Goal: Information Seeking & Learning: Understand process/instructions

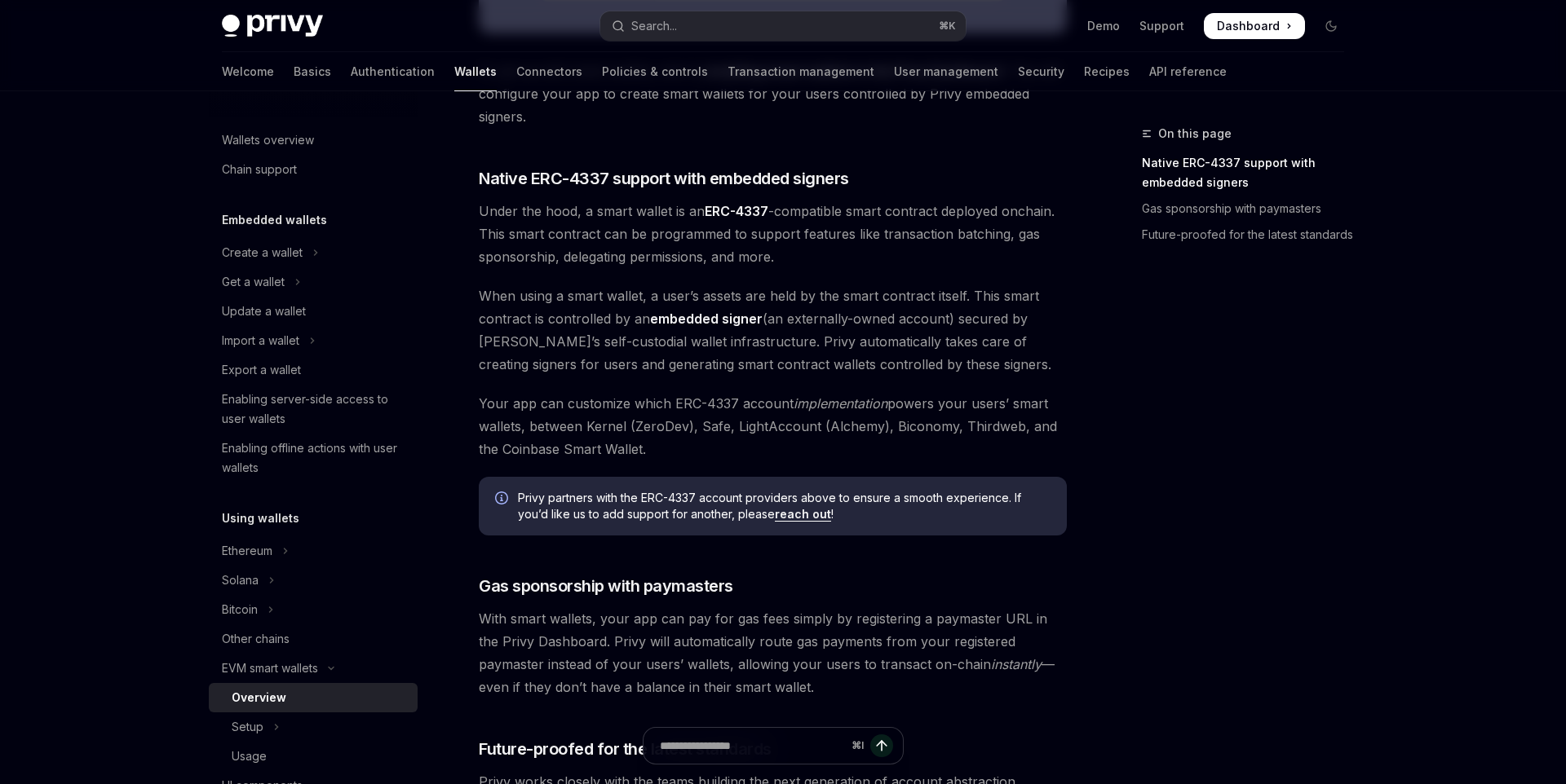
scroll to position [853, 0]
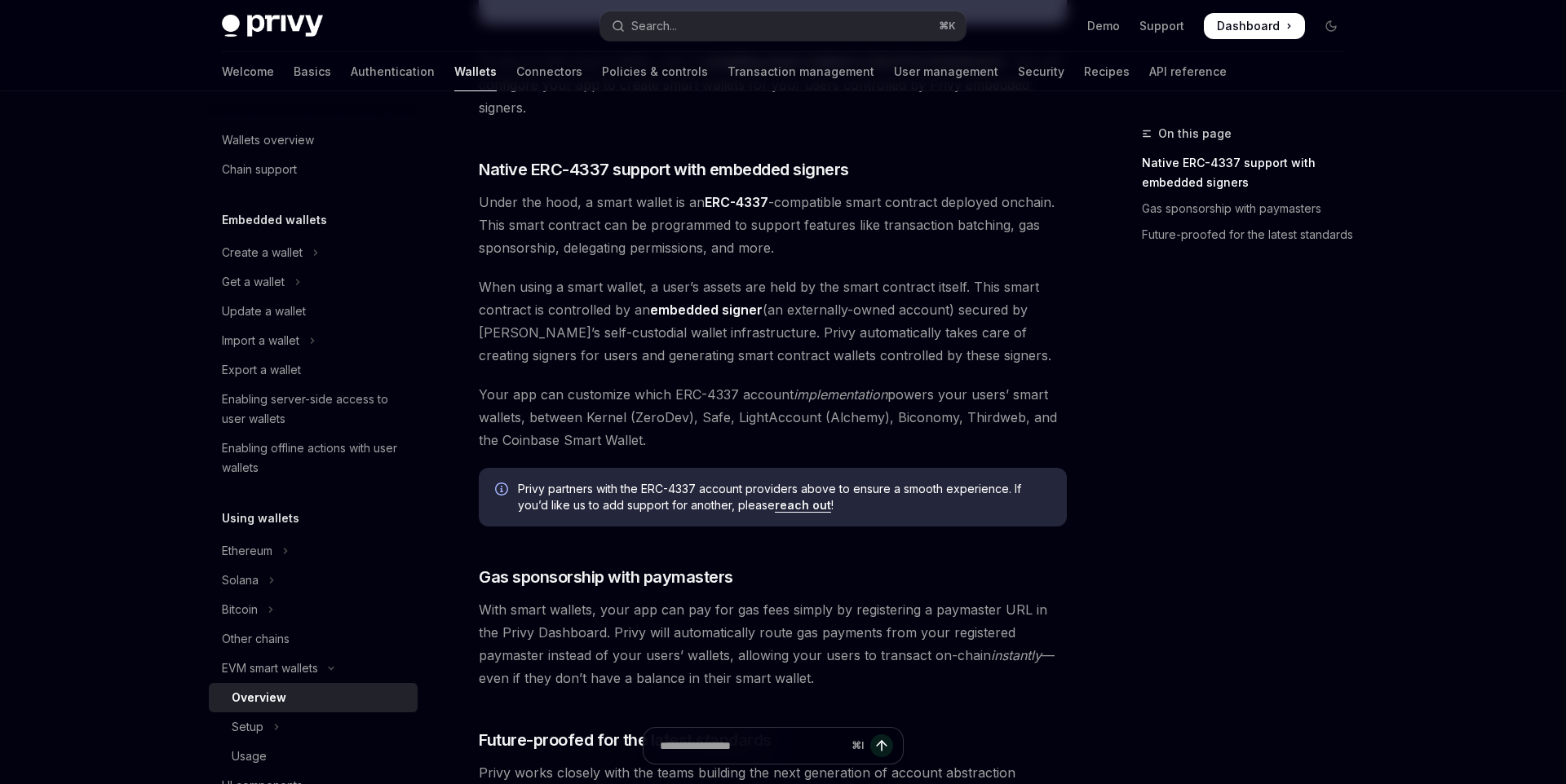
click at [646, 641] on span "With smart wallets, your app can pay for gas fees simply by registering a payma…" at bounding box center [773, 643] width 588 height 92
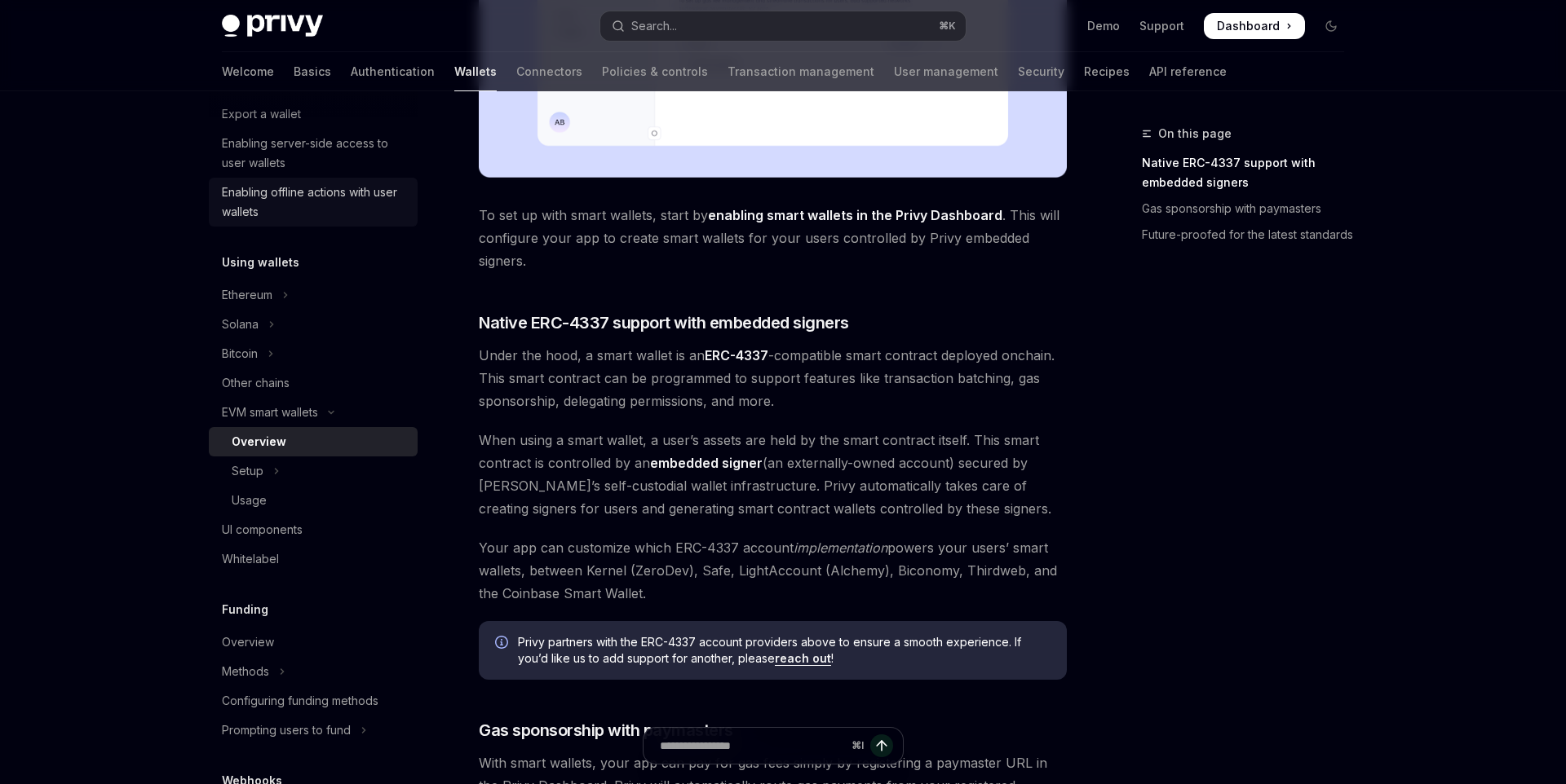
scroll to position [257, 0]
click at [332, 467] on button "Setup" at bounding box center [314, 471] width 209 height 30
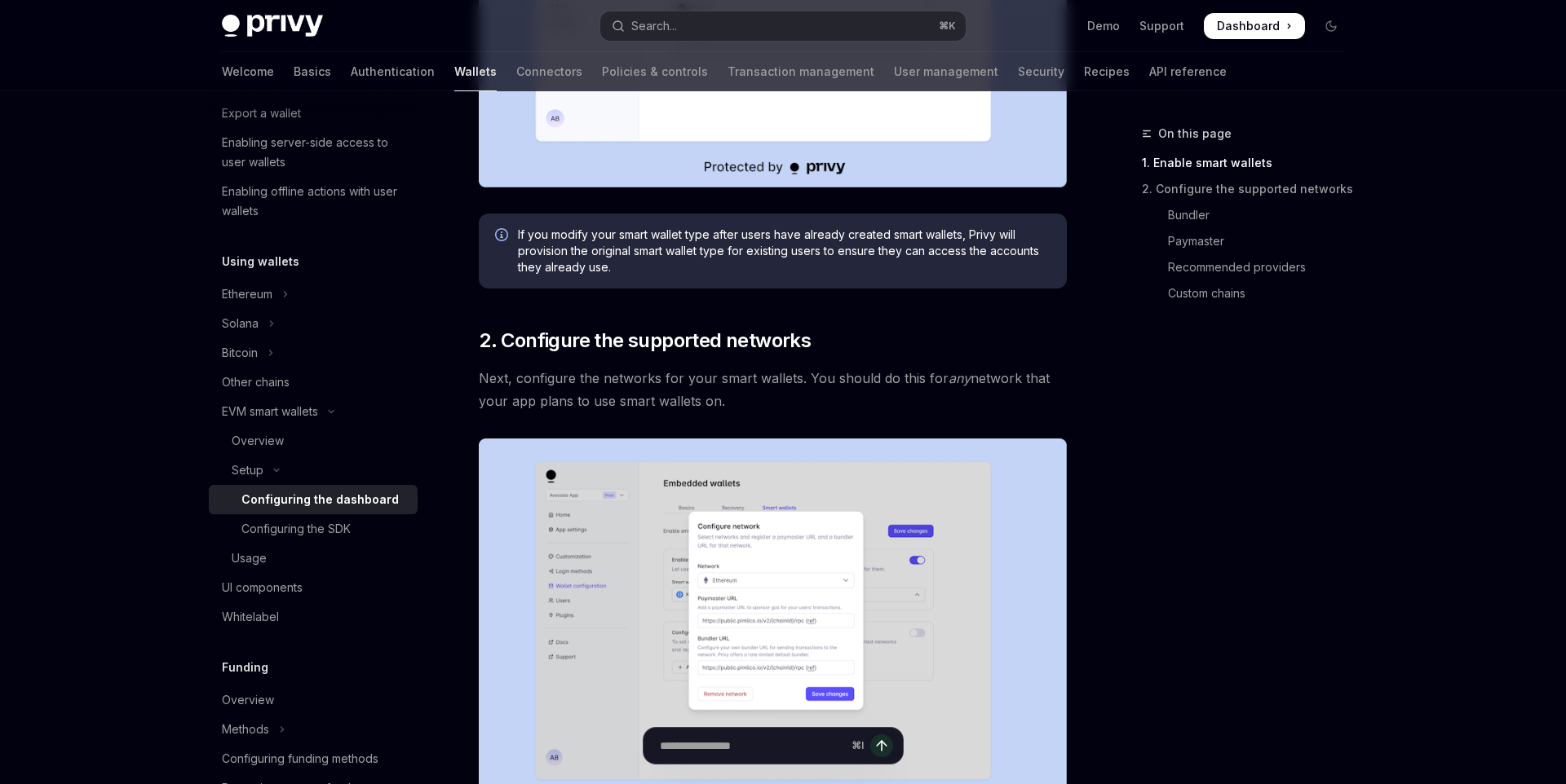
scroll to position [920, 0]
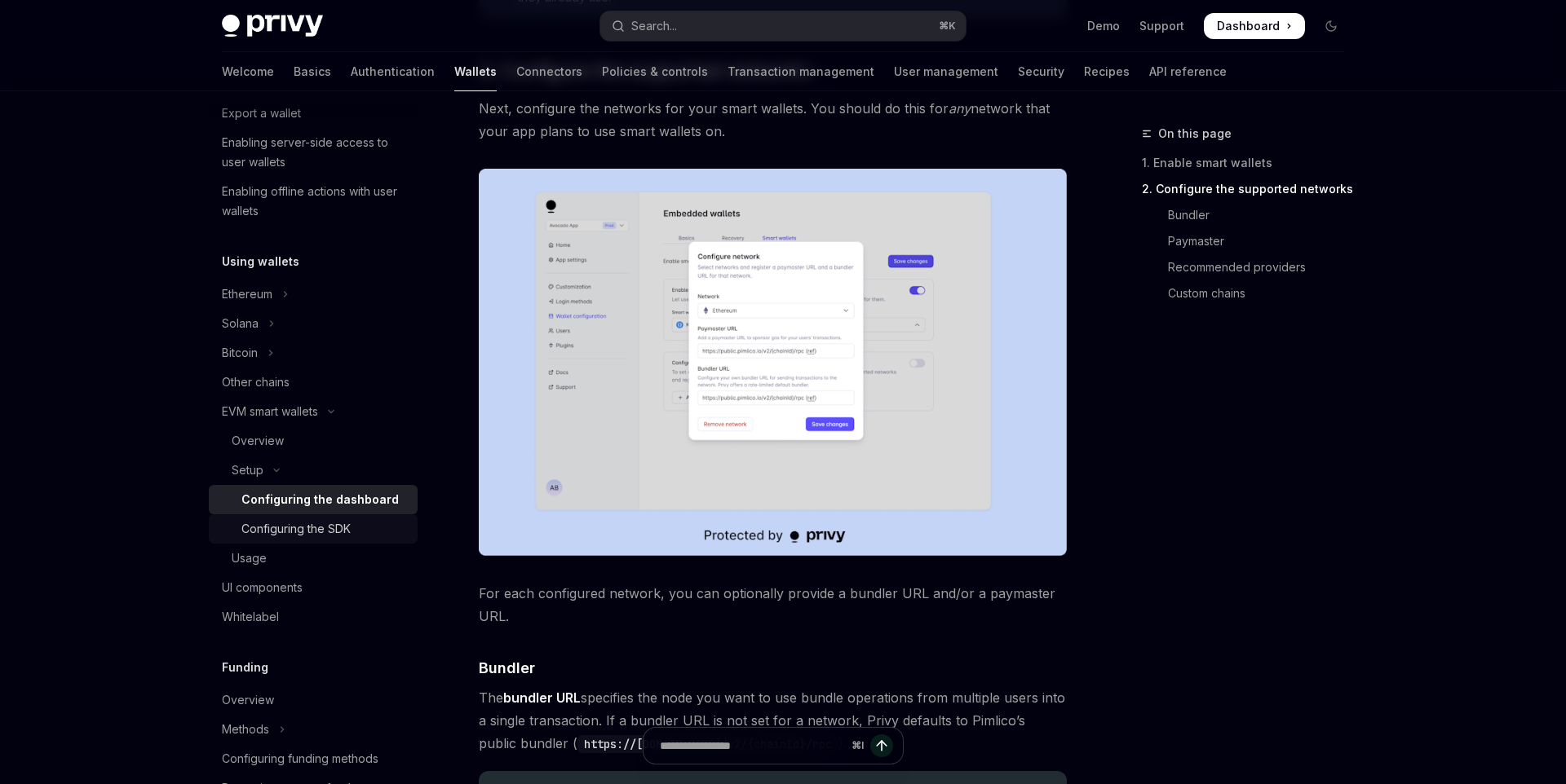
click at [303, 533] on div "Configuring the SDK" at bounding box center [296, 529] width 109 height 19
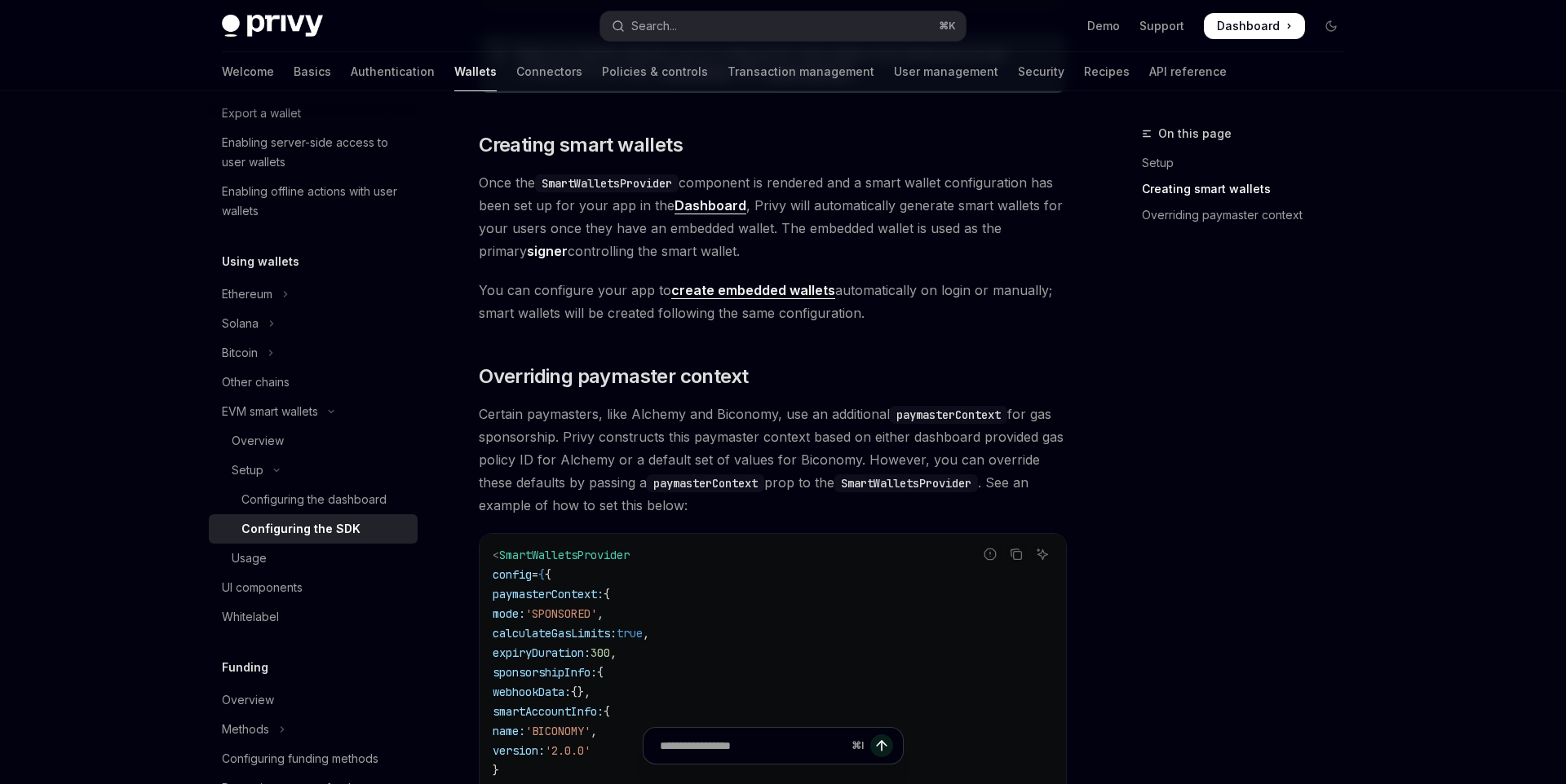
scroll to position [1217, 0]
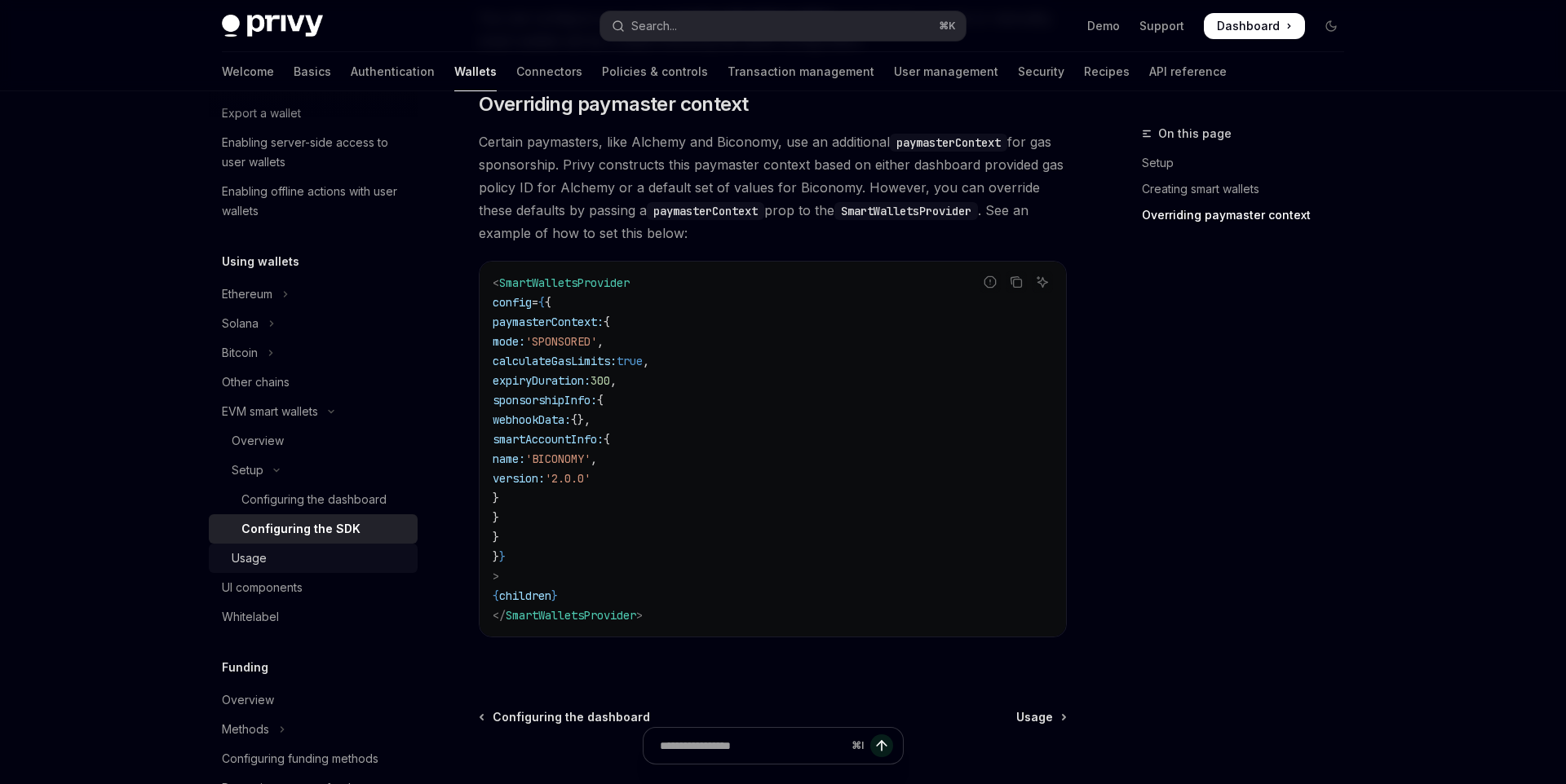
click at [342, 557] on div "Usage" at bounding box center [319, 557] width 176 height 19
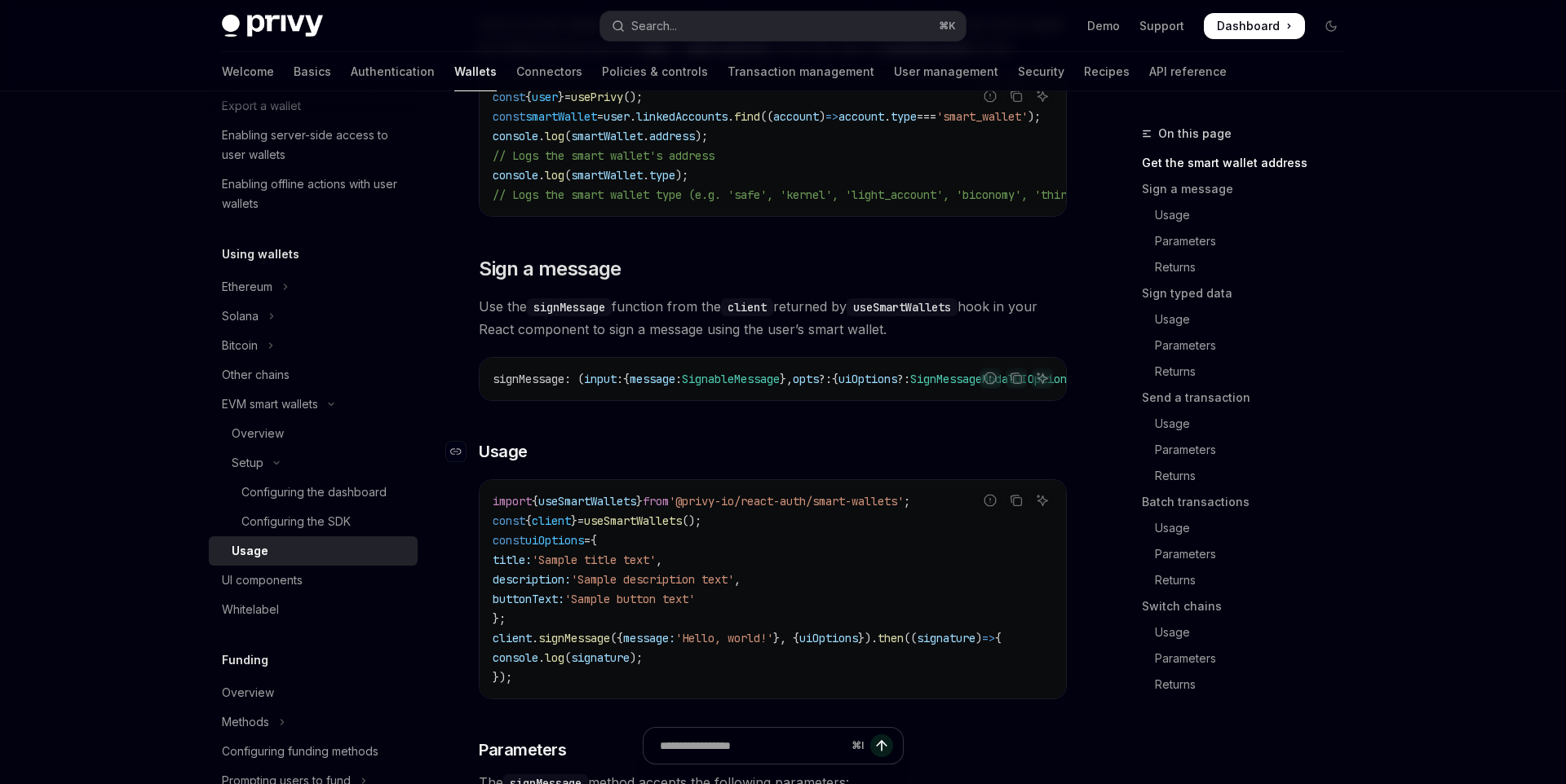
scroll to position [394, 0]
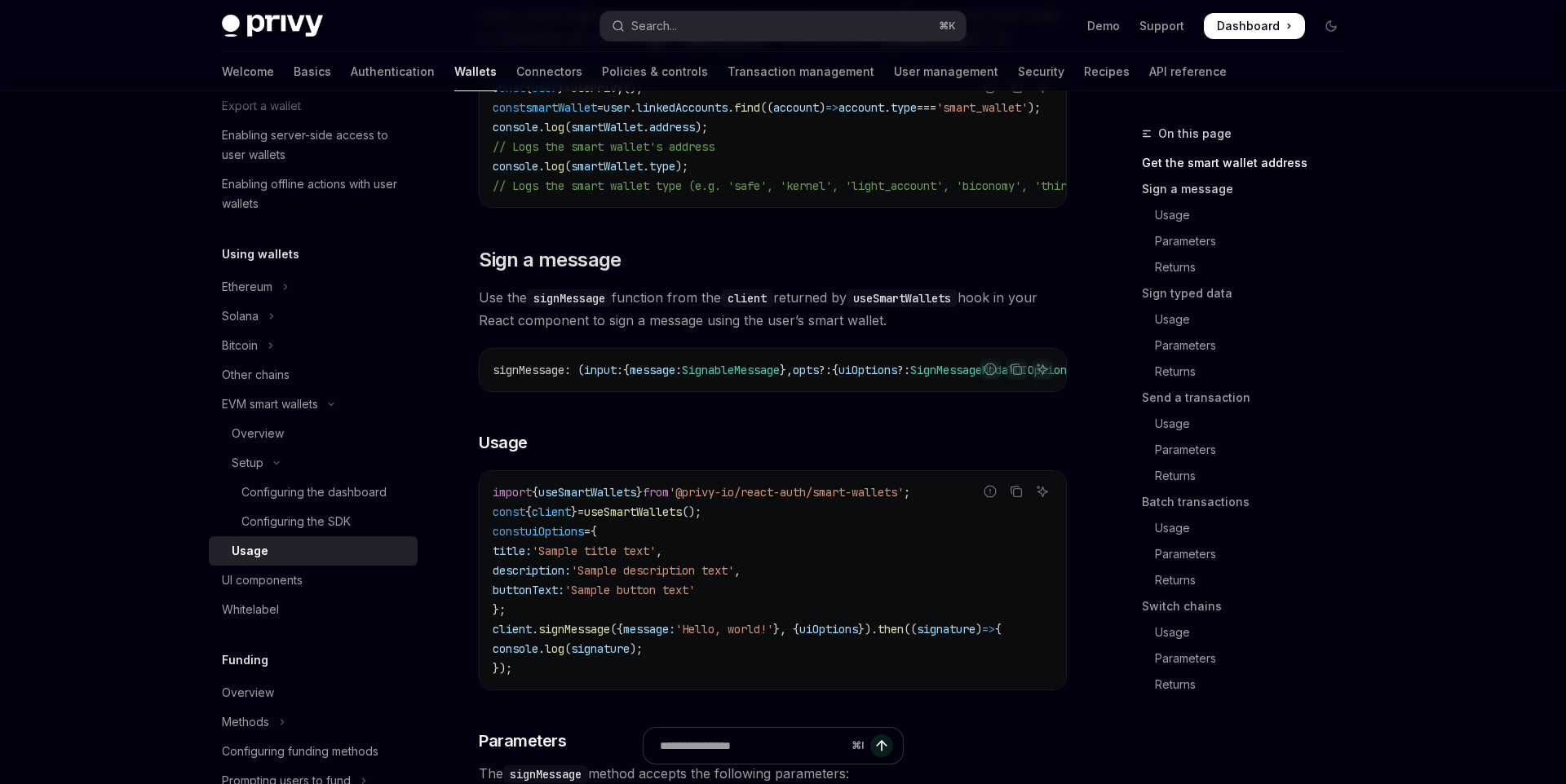
click at [1165, 188] on link "Sign a message" at bounding box center [1249, 189] width 216 height 26
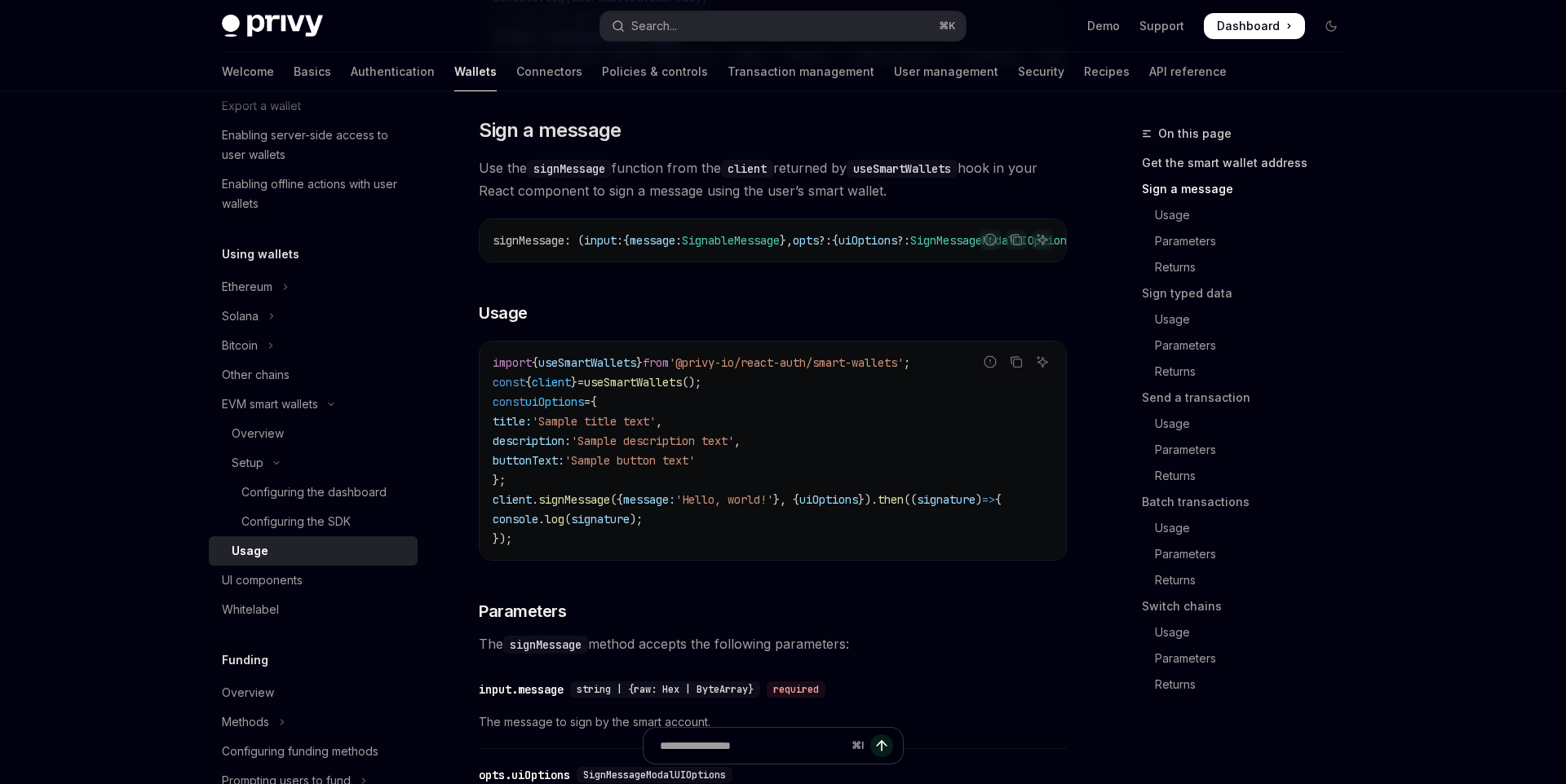
click at [1171, 160] on link "Get the smart wallet address" at bounding box center [1249, 163] width 216 height 26
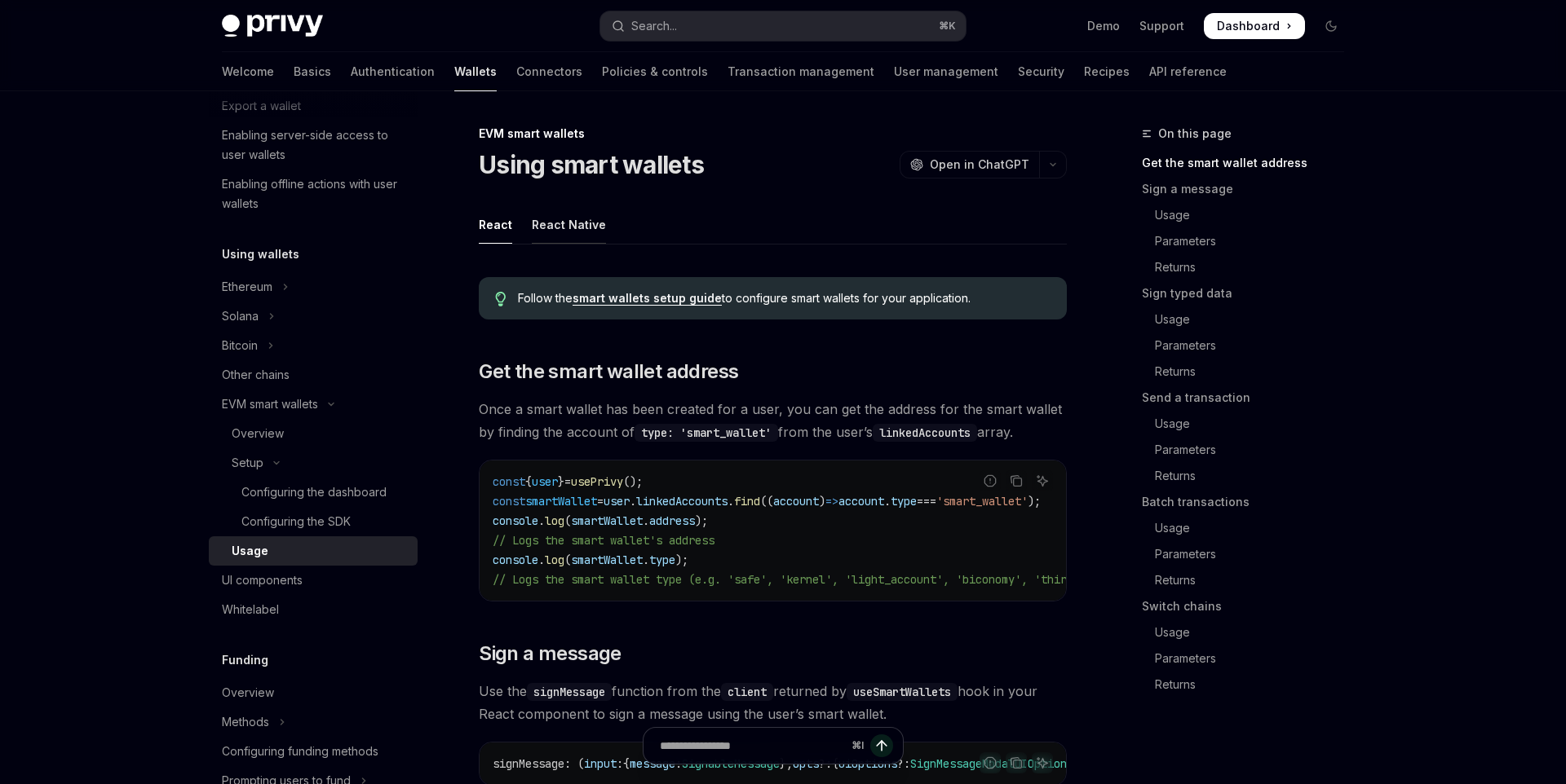
click at [557, 221] on div "React Native" at bounding box center [569, 224] width 74 height 38
click at [495, 223] on div "React" at bounding box center [496, 224] width 33 height 38
click at [654, 292] on link "smart wallets setup guide" at bounding box center [647, 299] width 149 height 15
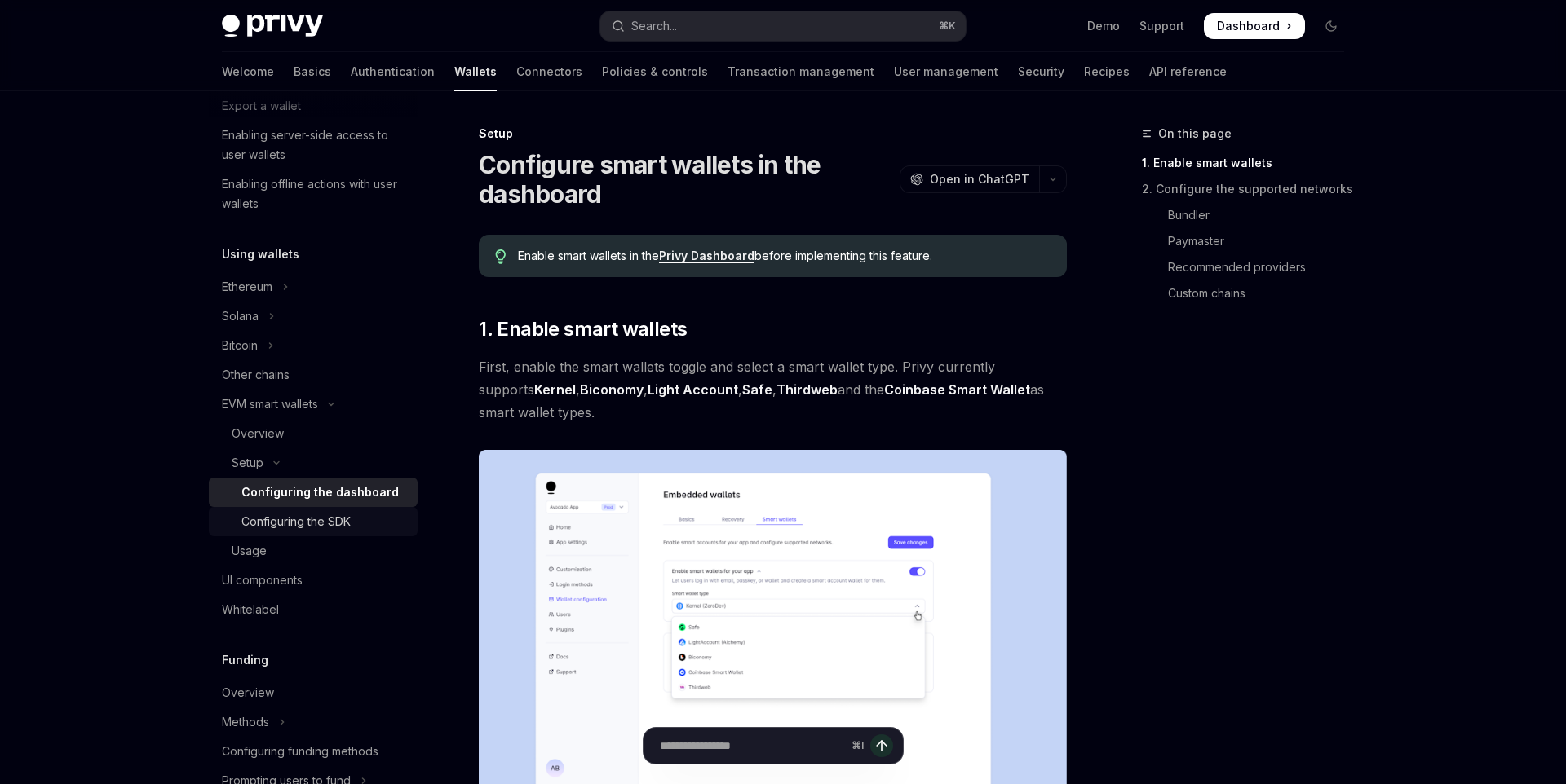
click at [312, 518] on div "Configuring the SDK" at bounding box center [296, 521] width 109 height 19
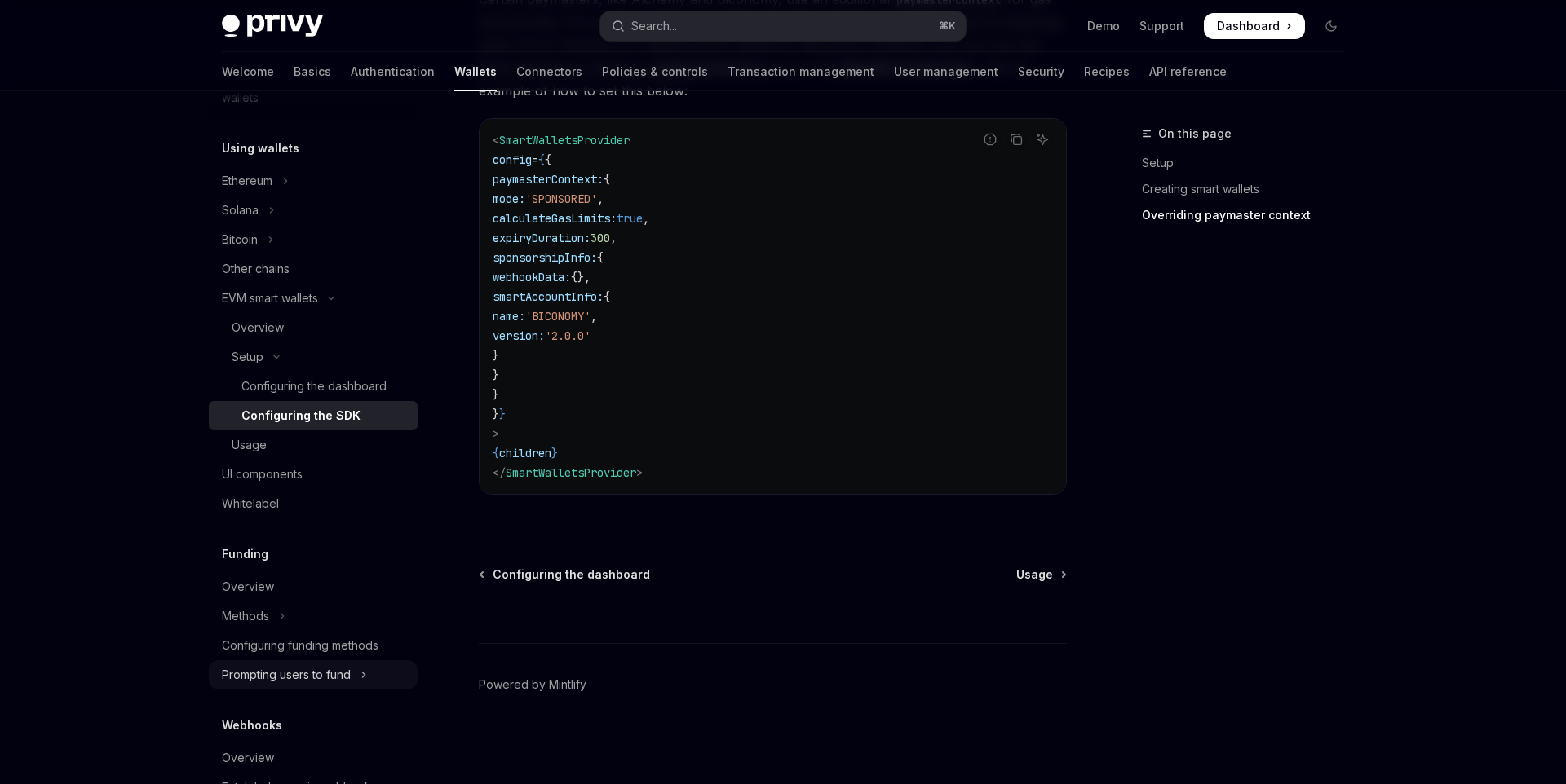
scroll to position [343, 0]
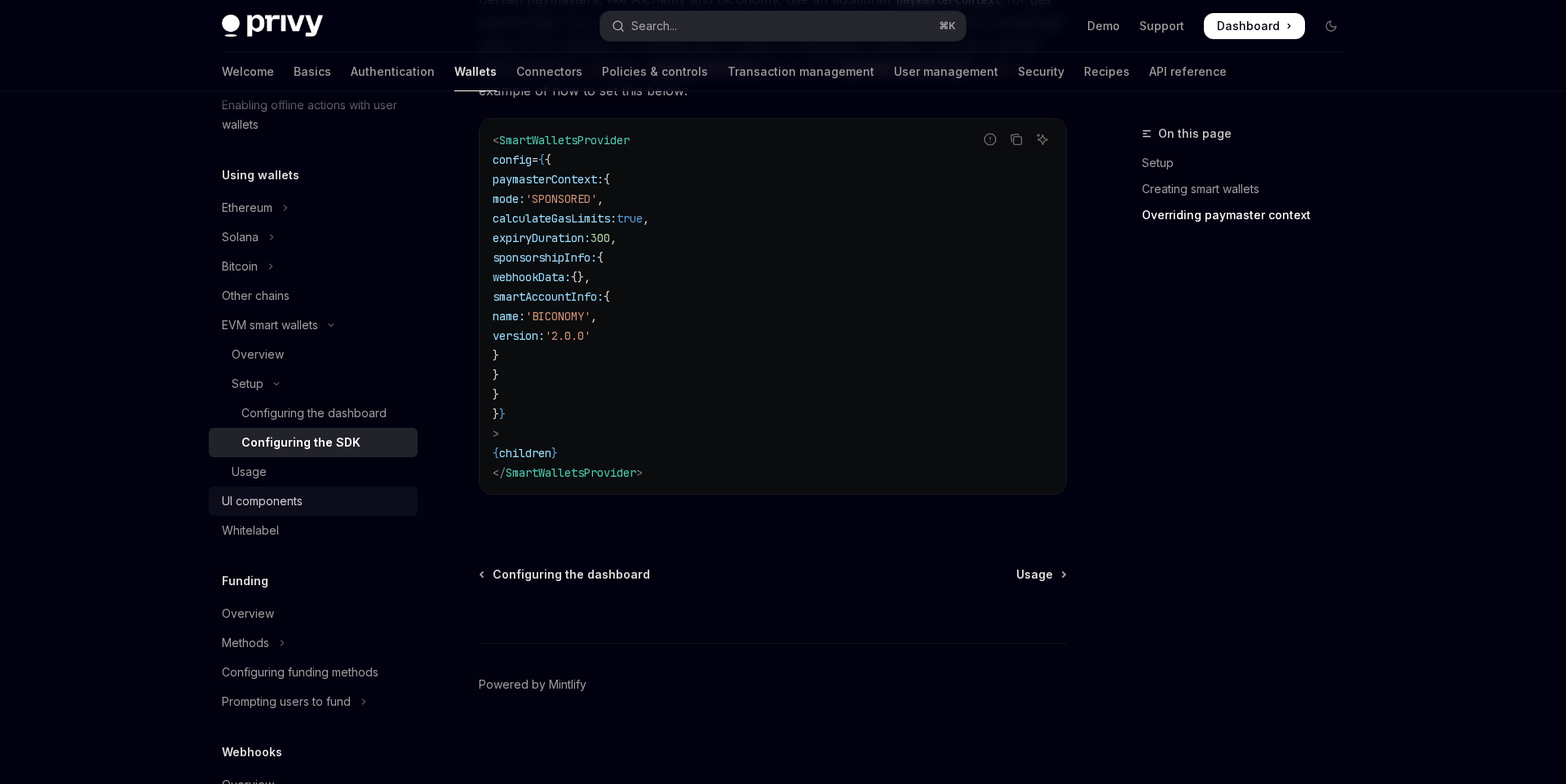
click at [304, 492] on div "UI components" at bounding box center [314, 501] width 186 height 19
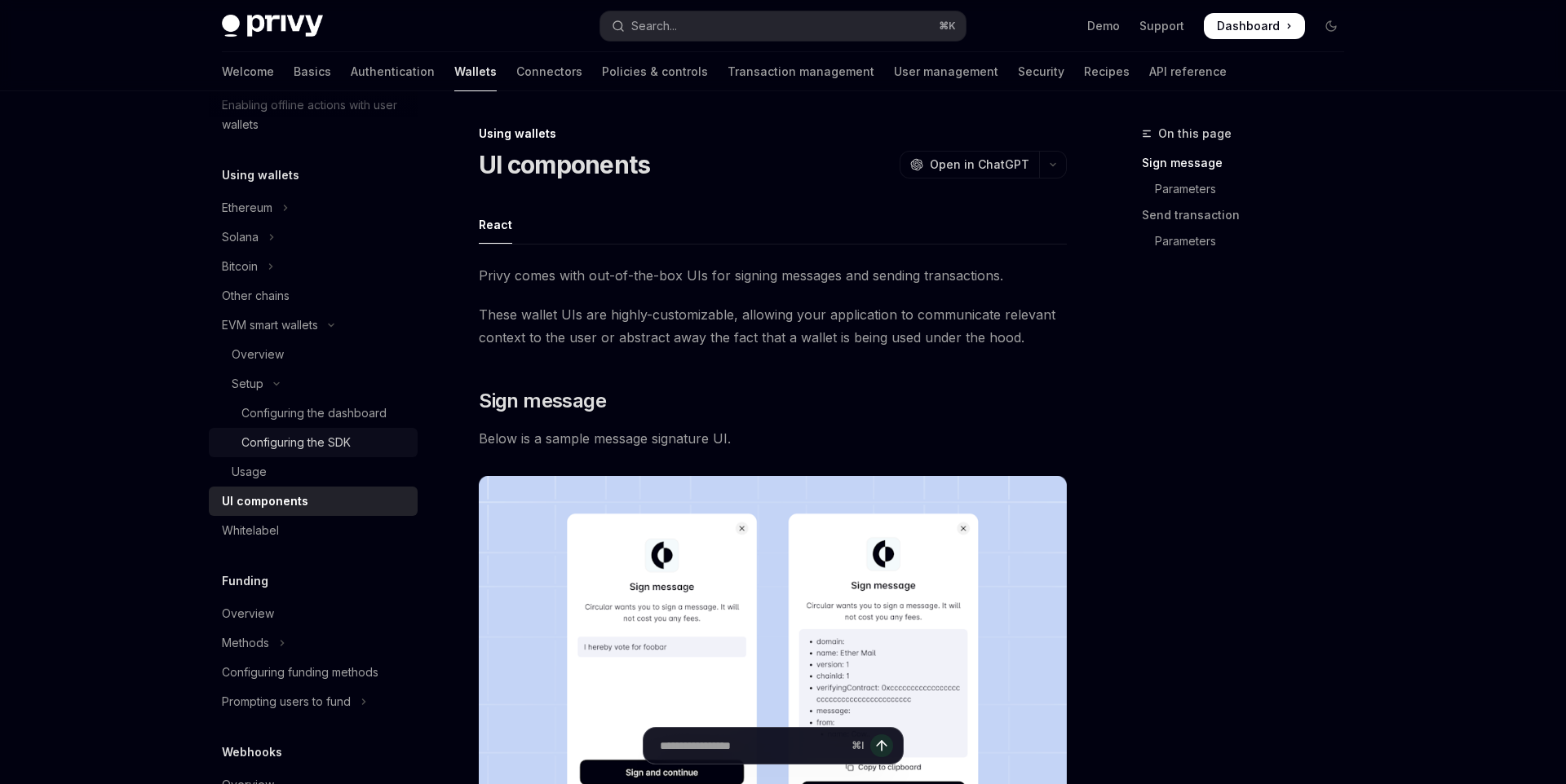
click at [308, 454] on link "Configuring the SDK" at bounding box center [314, 443] width 209 height 30
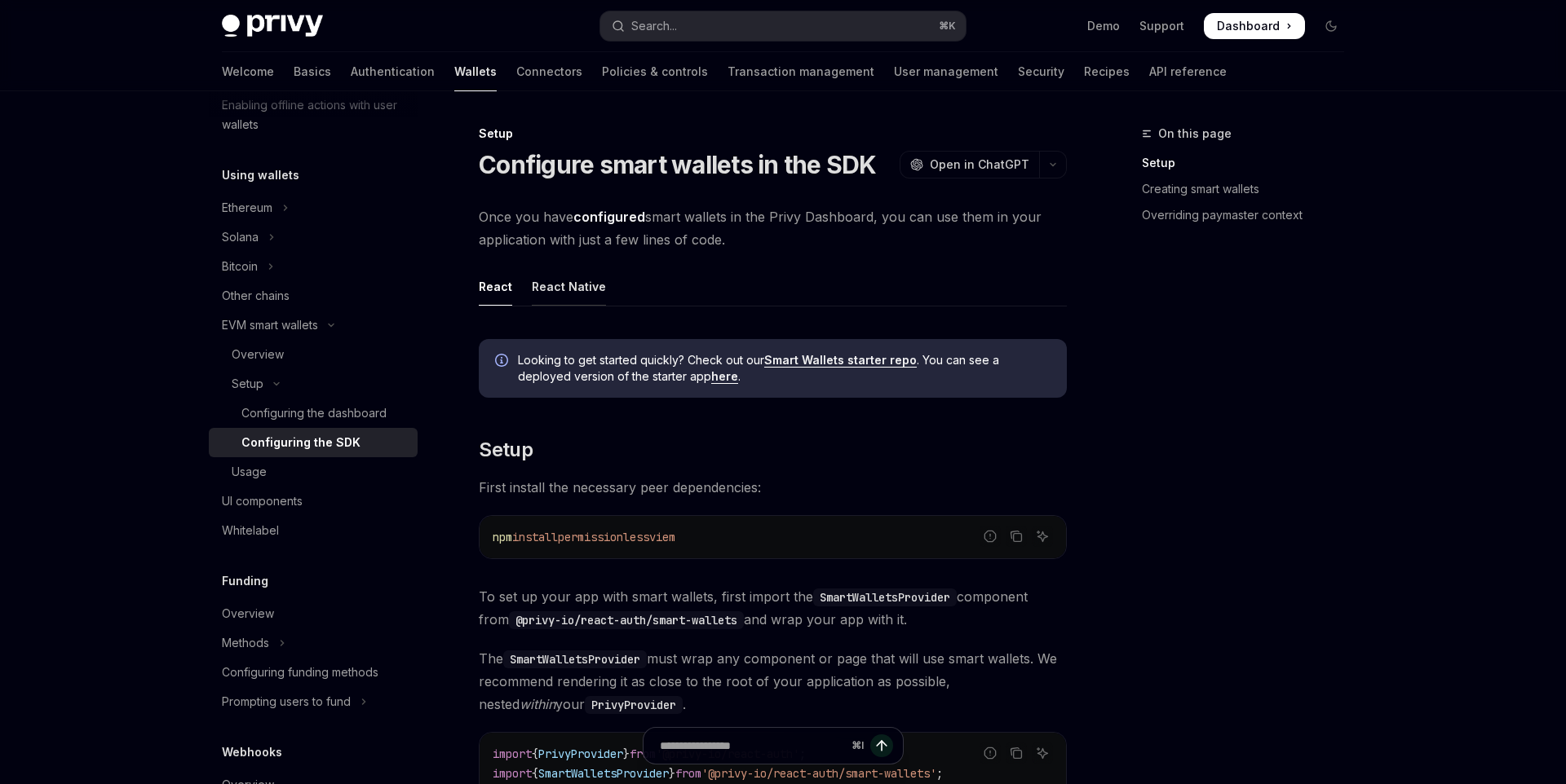
click at [533, 293] on div "React Native" at bounding box center [569, 286] width 74 height 38
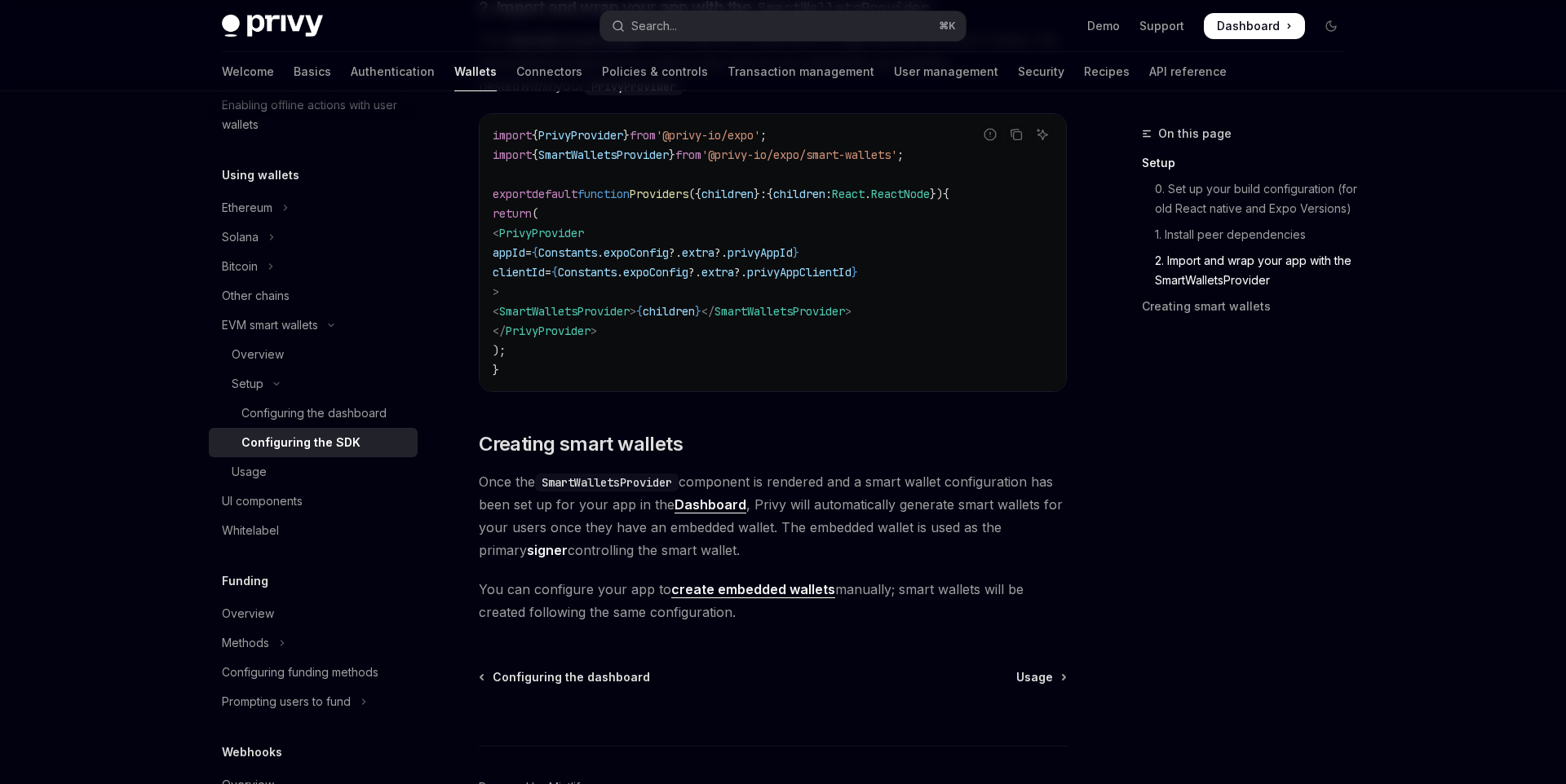
scroll to position [1293, 0]
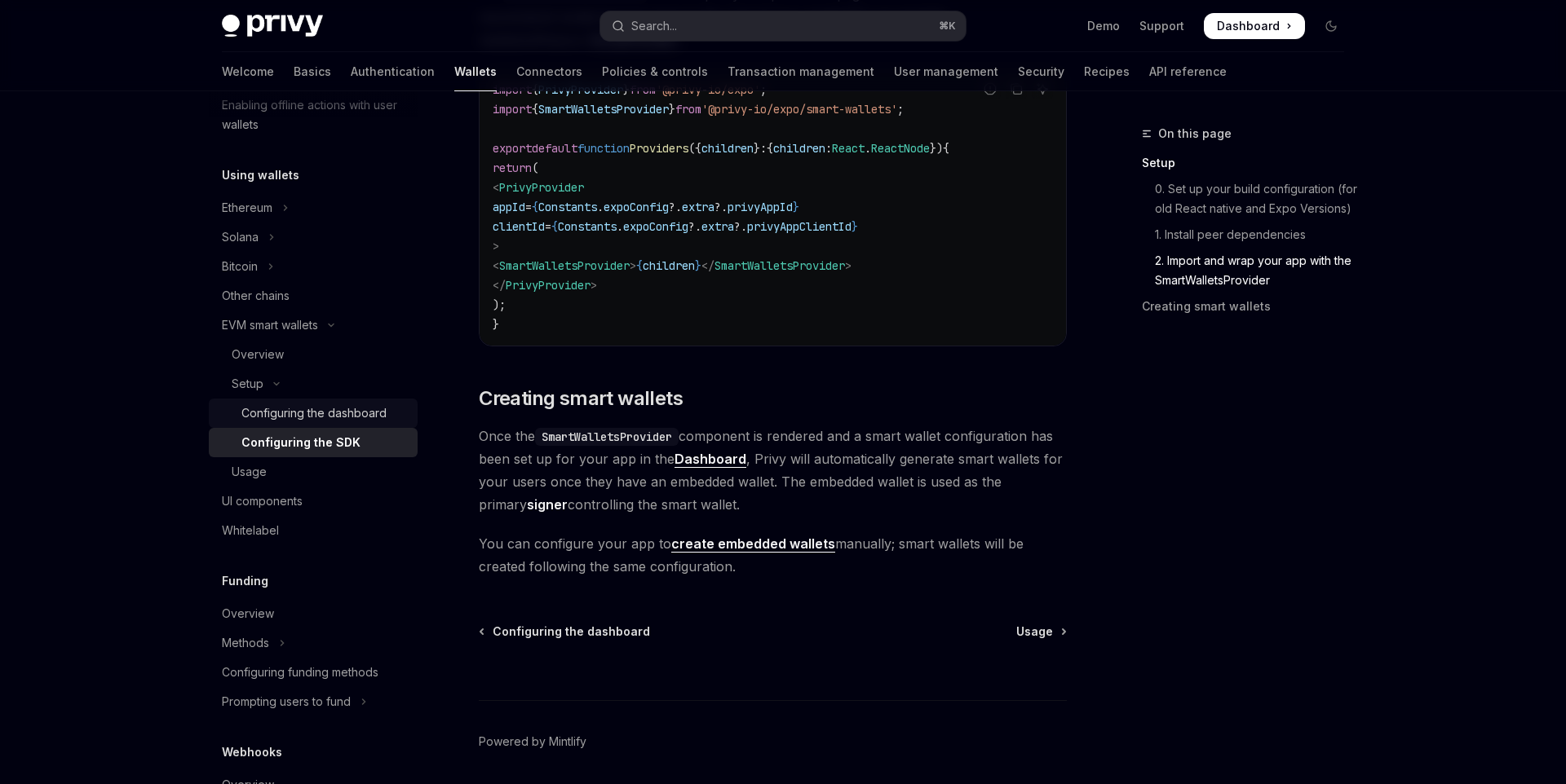
click at [277, 417] on div "Configuring the dashboard" at bounding box center [314, 412] width 145 height 19
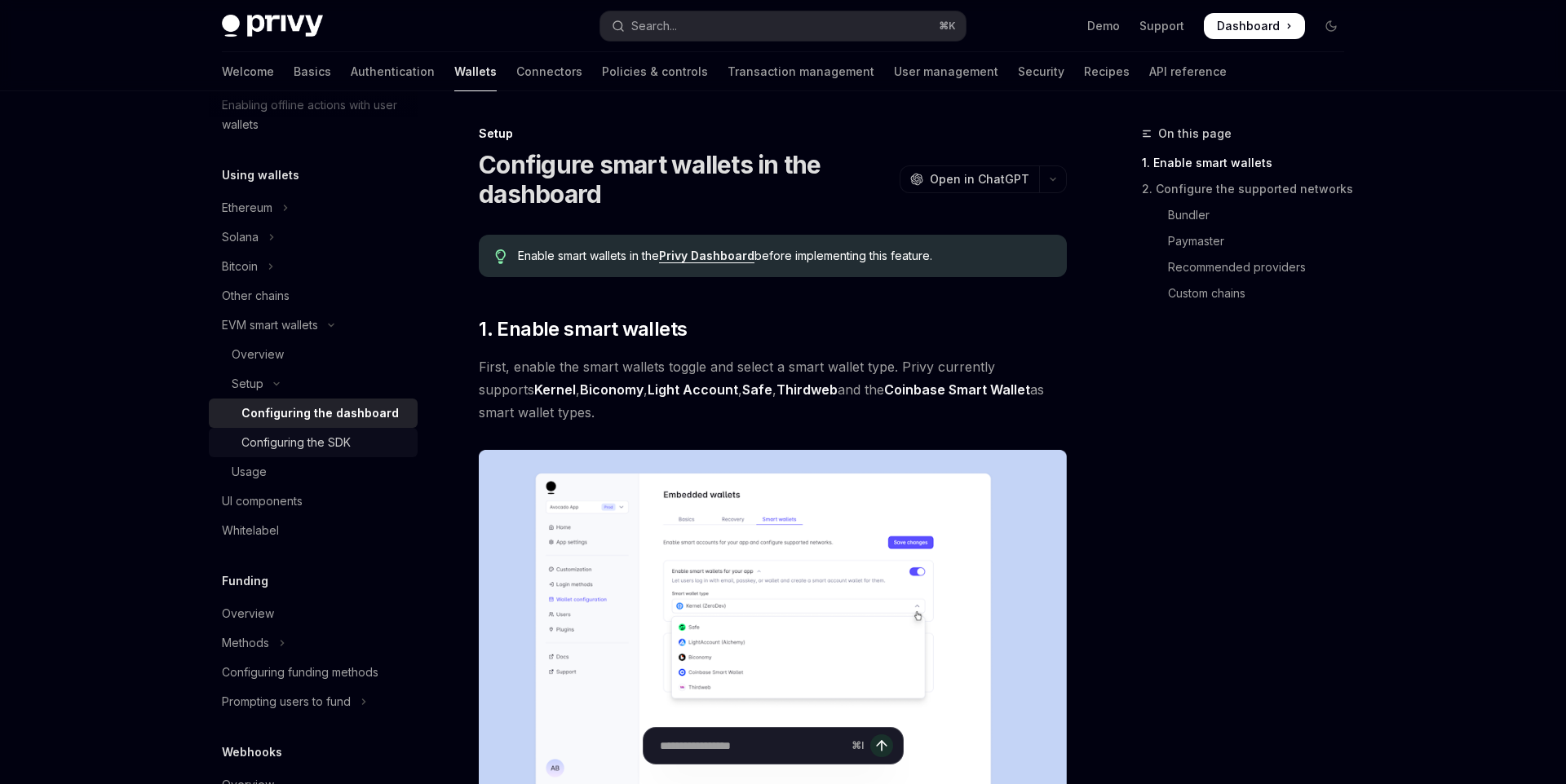
click at [318, 434] on div "Configuring the SDK" at bounding box center [296, 442] width 109 height 19
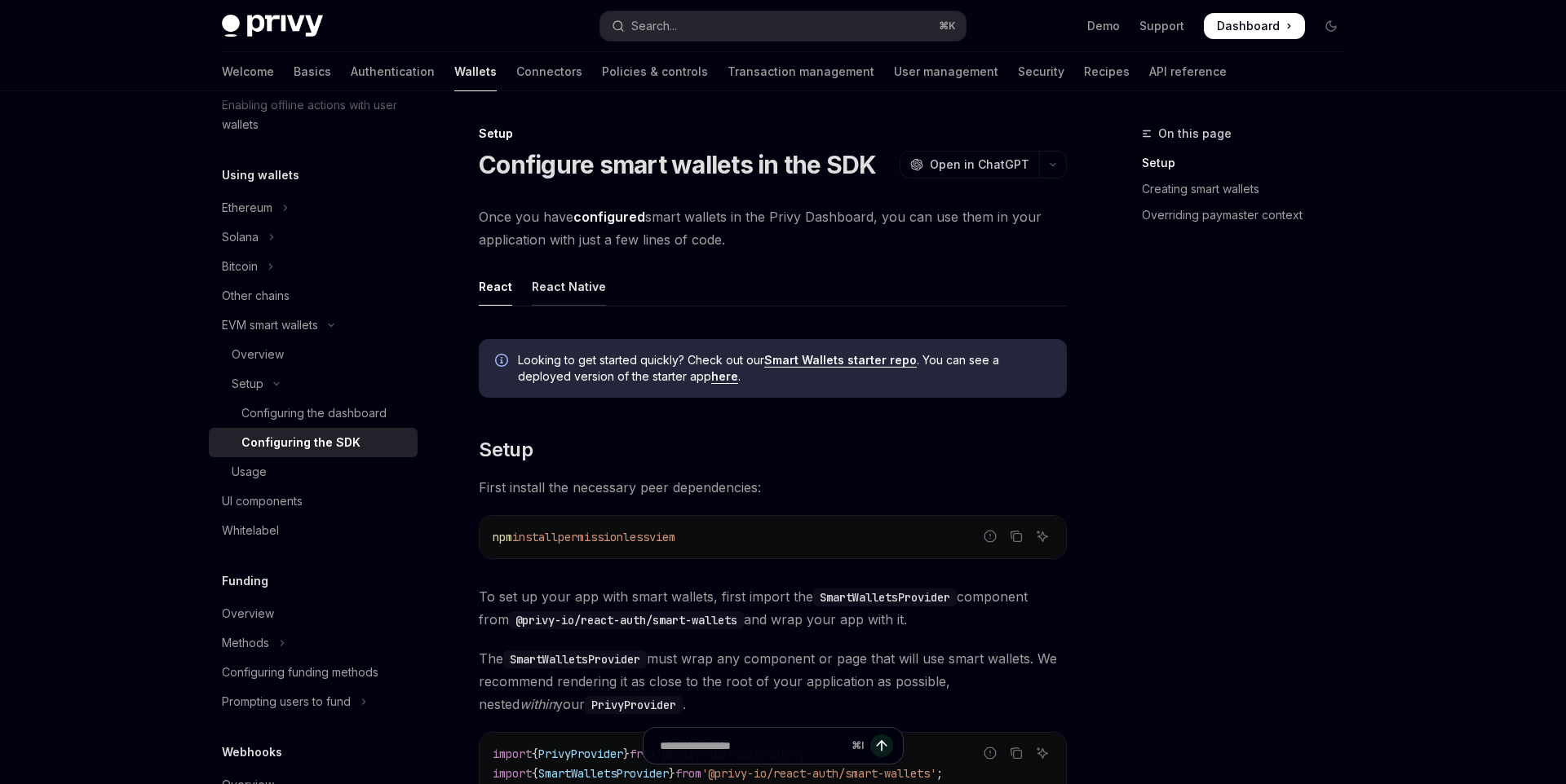
click at [547, 289] on div "React Native" at bounding box center [569, 286] width 74 height 38
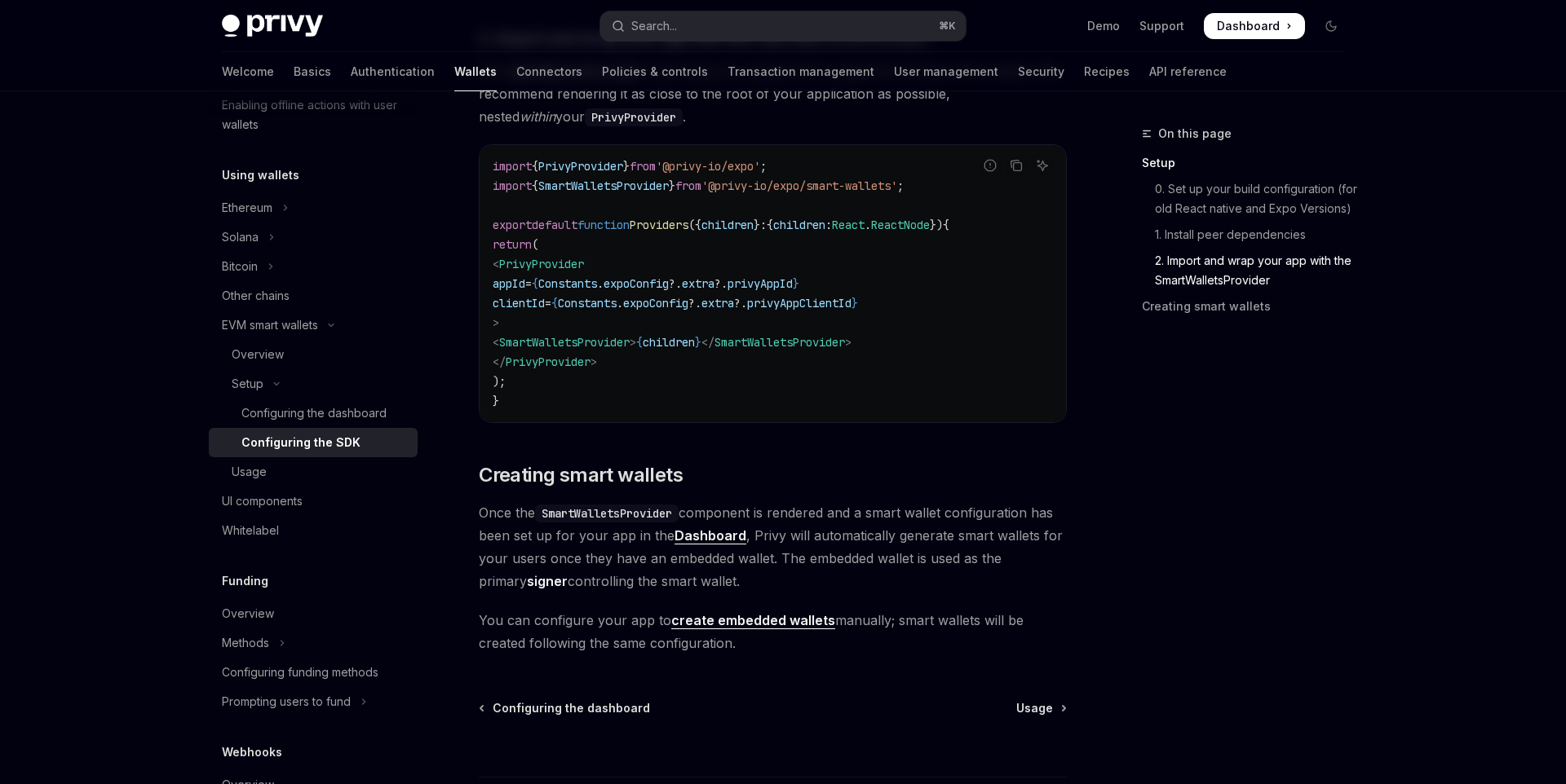
scroll to position [1218, 0]
click at [331, 426] on link "Configuring the dashboard" at bounding box center [314, 413] width 209 height 30
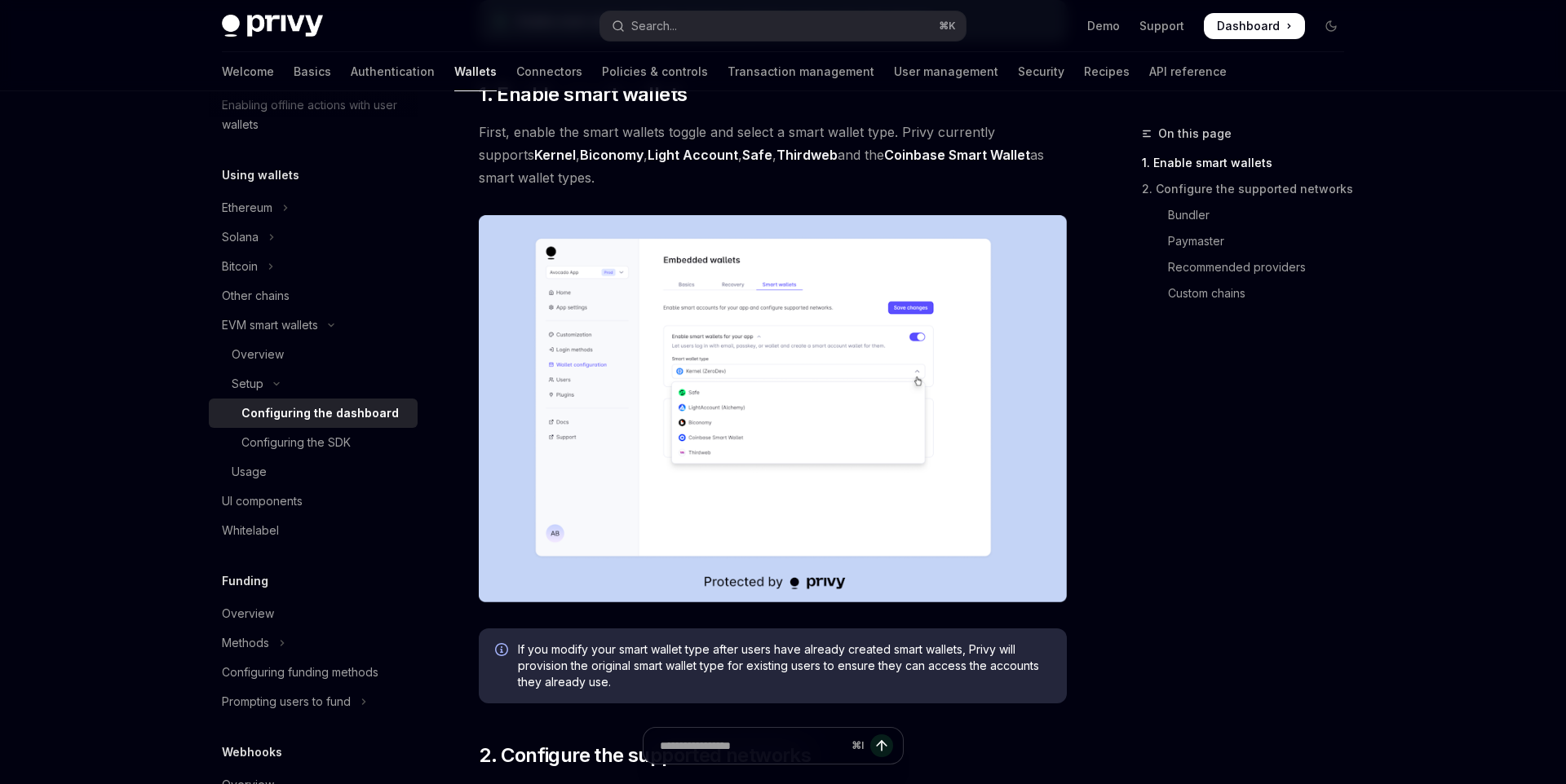
scroll to position [256, 0]
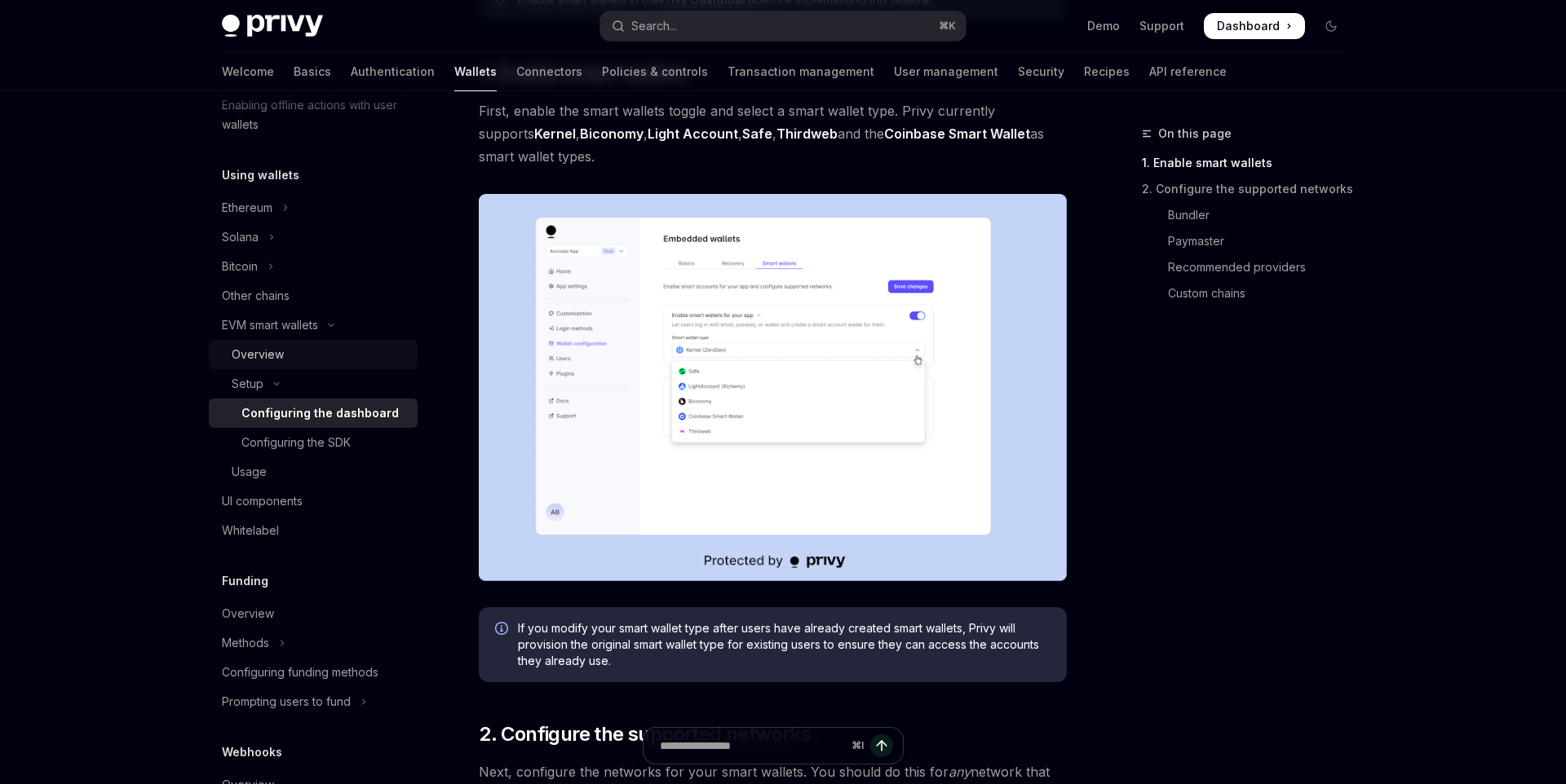
click at [259, 355] on div "Overview" at bounding box center [257, 354] width 52 height 19
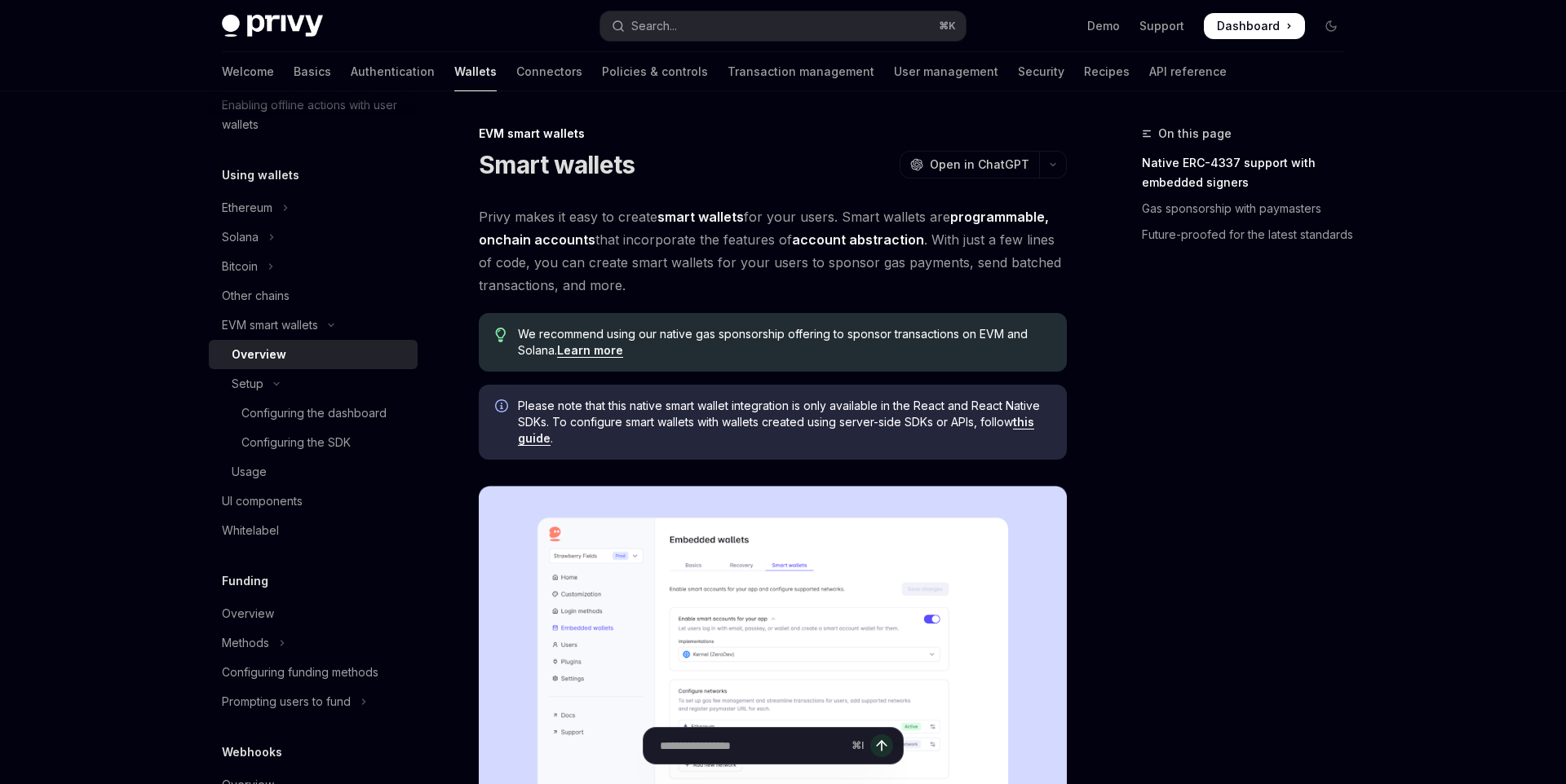
click at [536, 440] on link "this guide" at bounding box center [776, 431] width 516 height 31
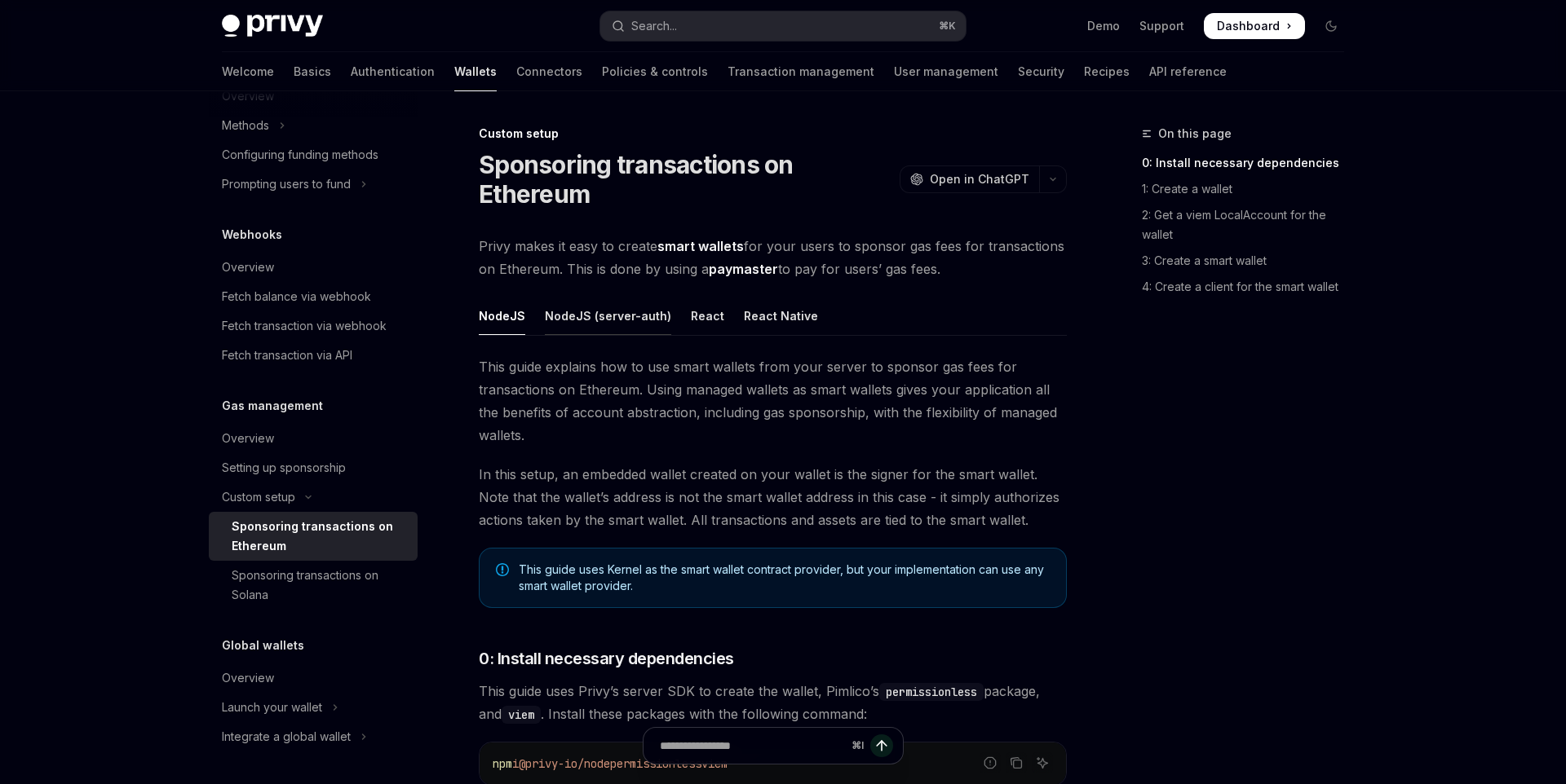
click at [594, 313] on div "NodeJS (server-auth)" at bounding box center [608, 315] width 127 height 38
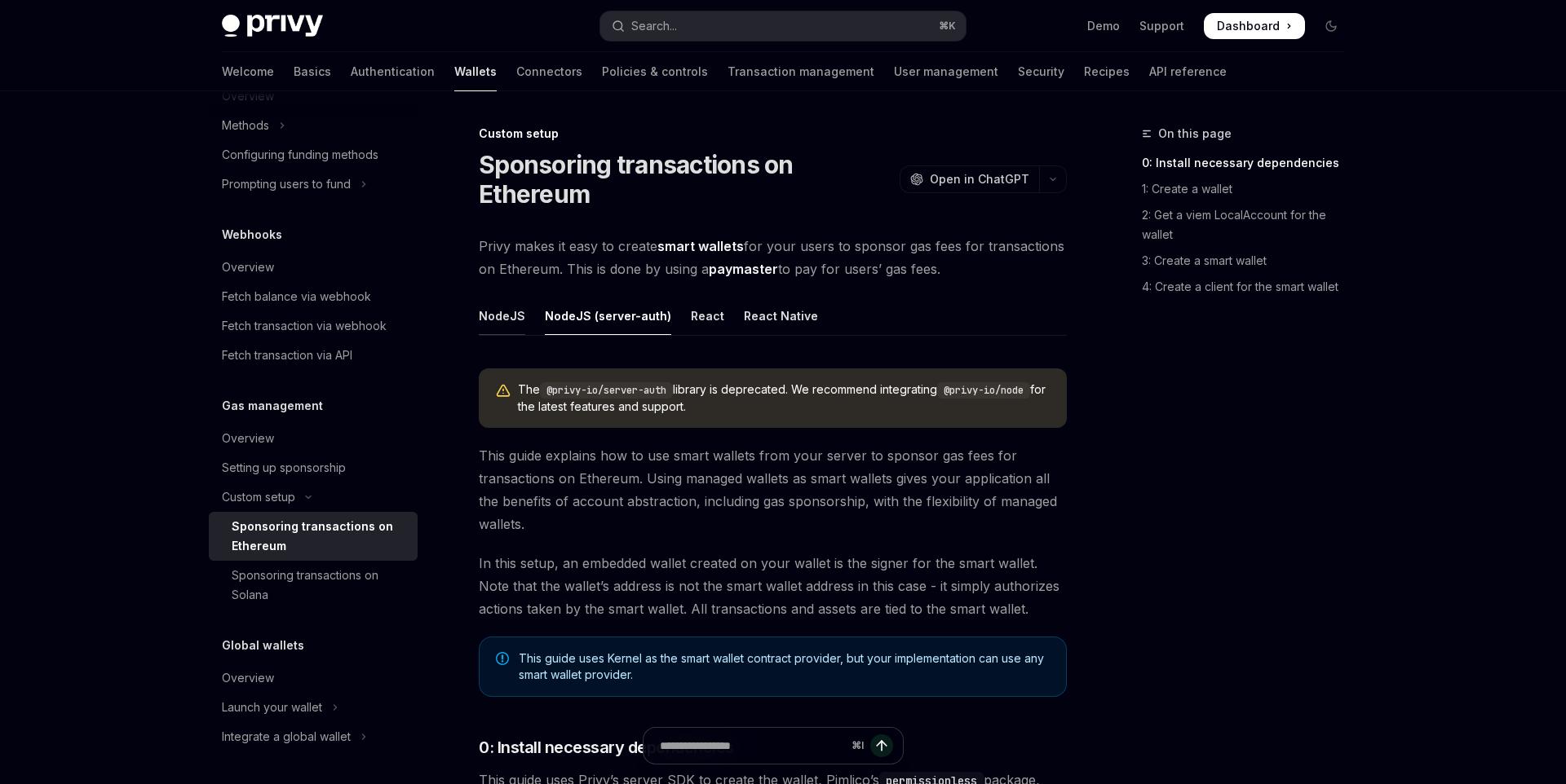
click at [500, 313] on div "NodeJS" at bounding box center [502, 315] width 46 height 38
type textarea "*"
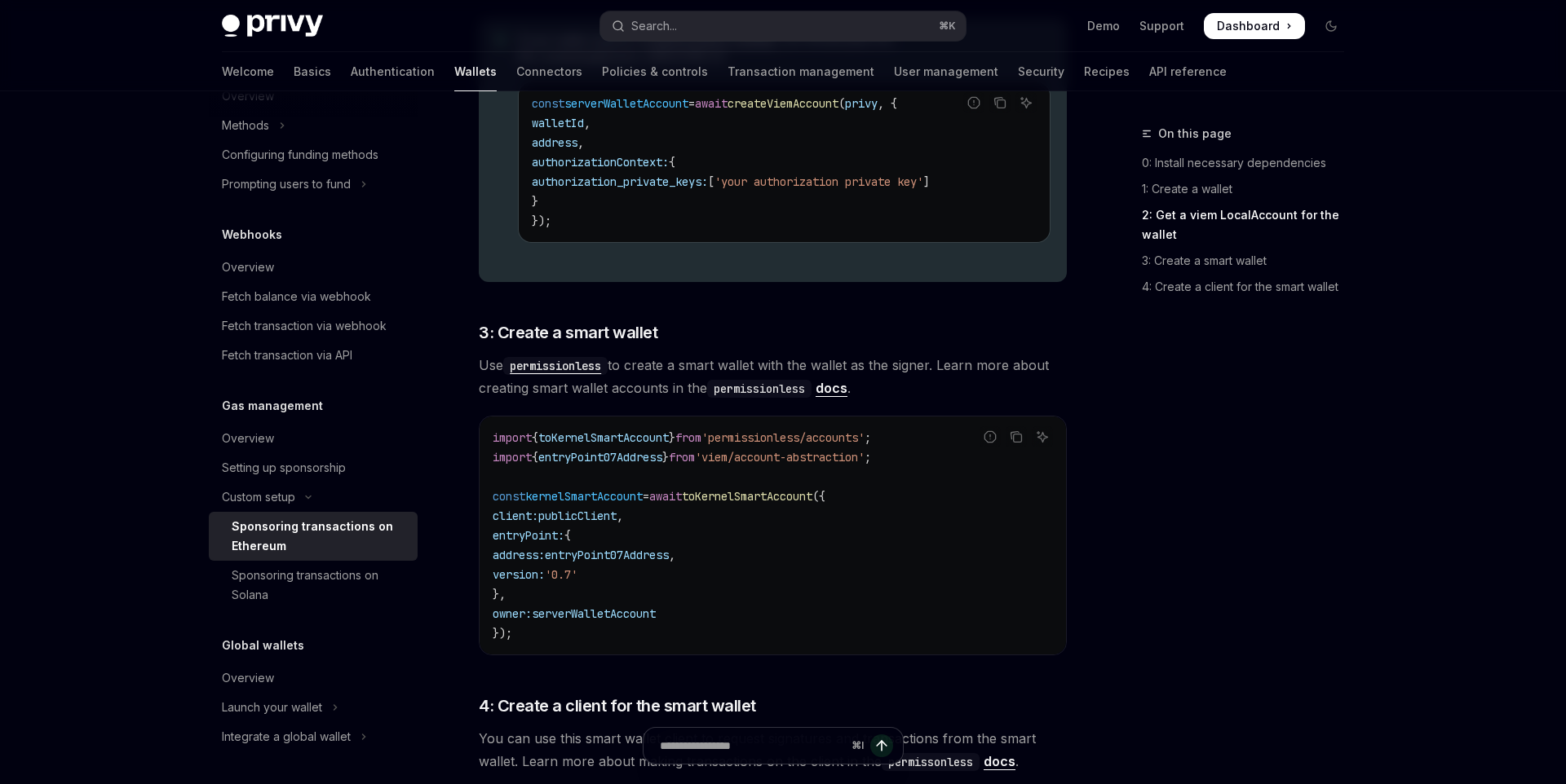
scroll to position [1516, 0]
click at [841, 391] on link "docs" at bounding box center [832, 392] width 31 height 18
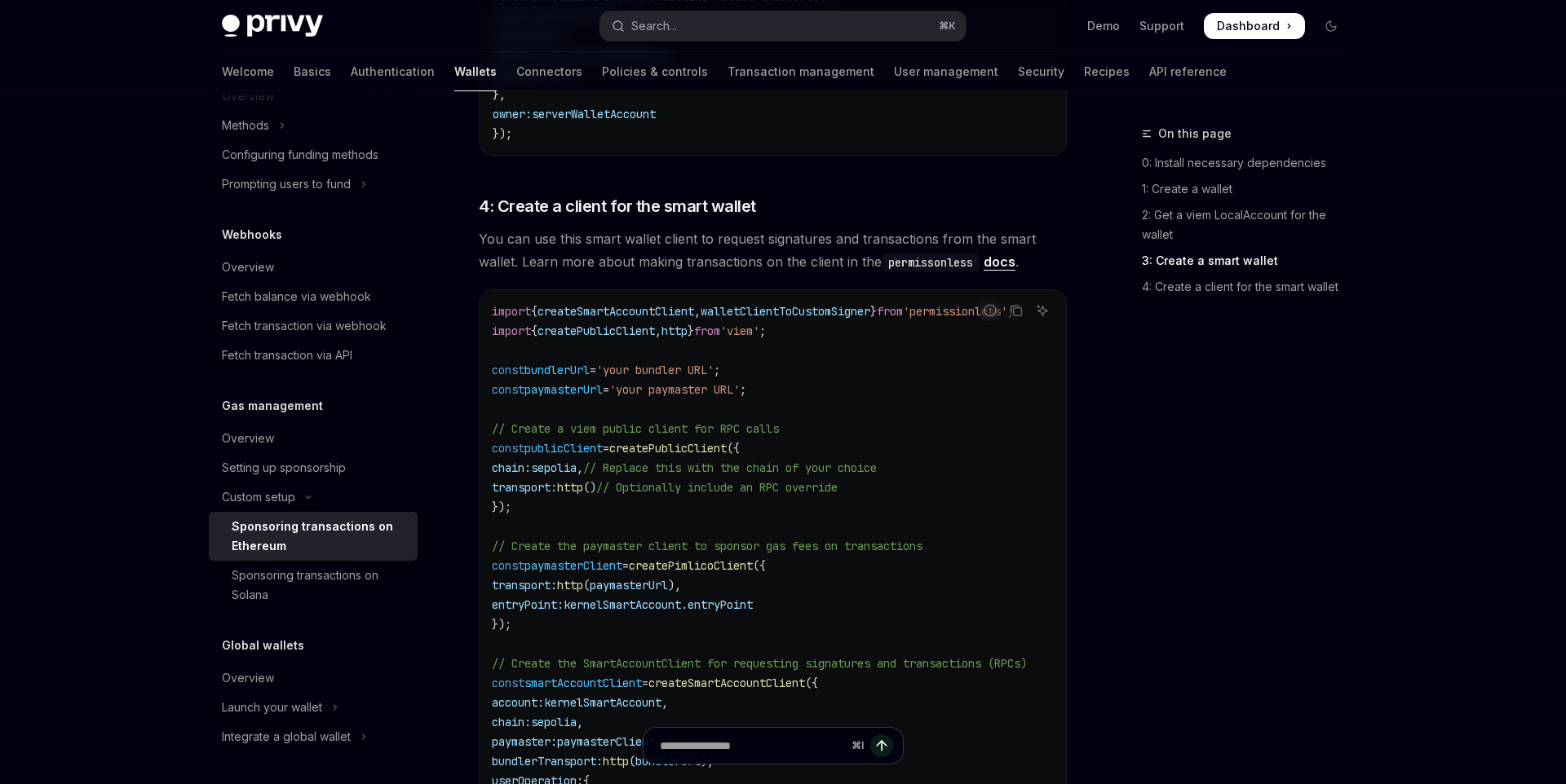
scroll to position [0, 9]
click at [666, 451] on span "createPublicClient" at bounding box center [668, 448] width 117 height 15
click at [583, 513] on code "import { createSmartAccountClient , walletClientToCustomSigner } from 'permissi…" at bounding box center [780, 575] width 574 height 548
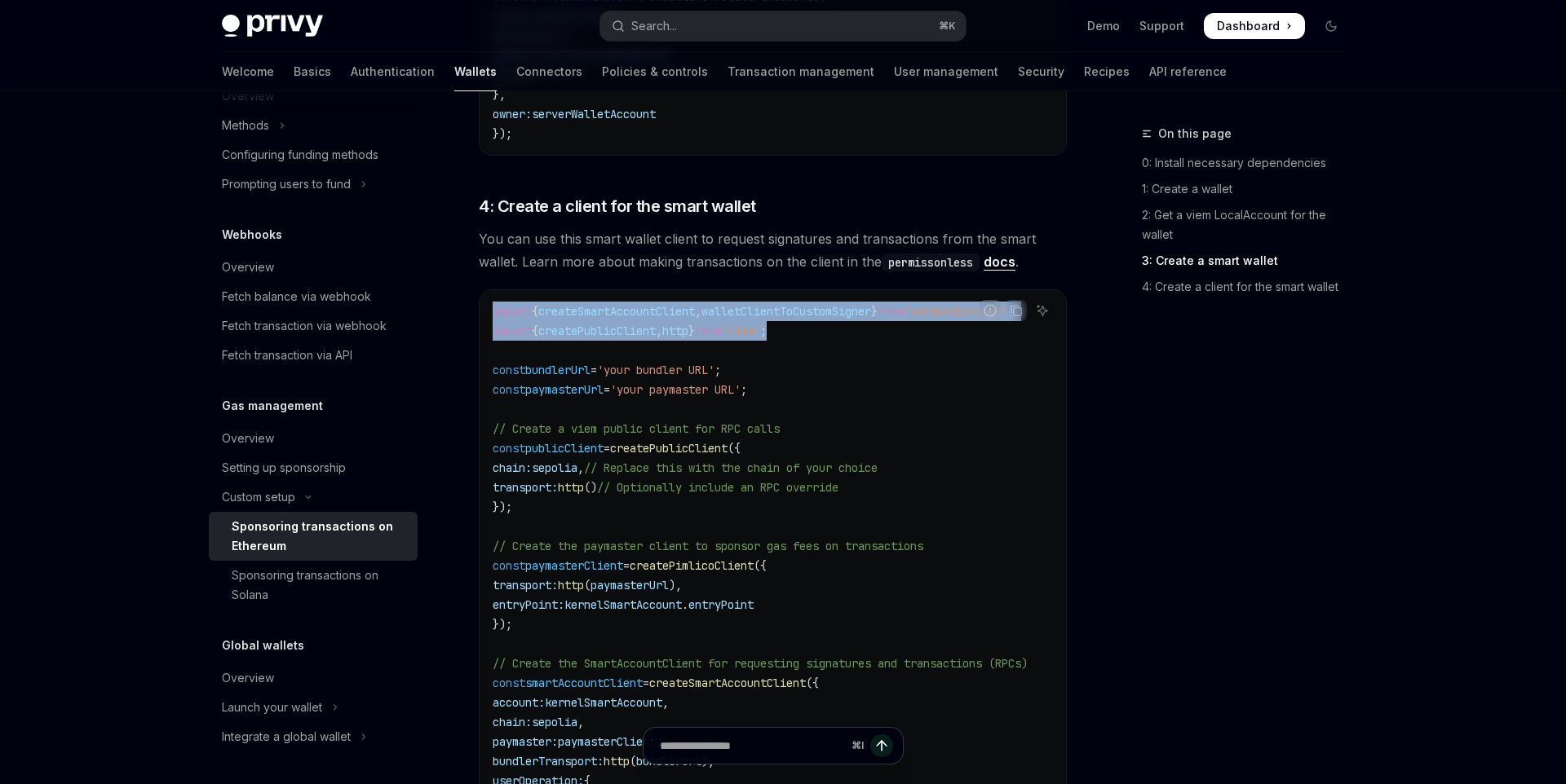
drag, startPoint x: 832, startPoint y: 328, endPoint x: 449, endPoint y: 308, distance: 383.5
copy code "import { createSmartAccountClient , walletClientToCustomSigner } from 'permissi…"
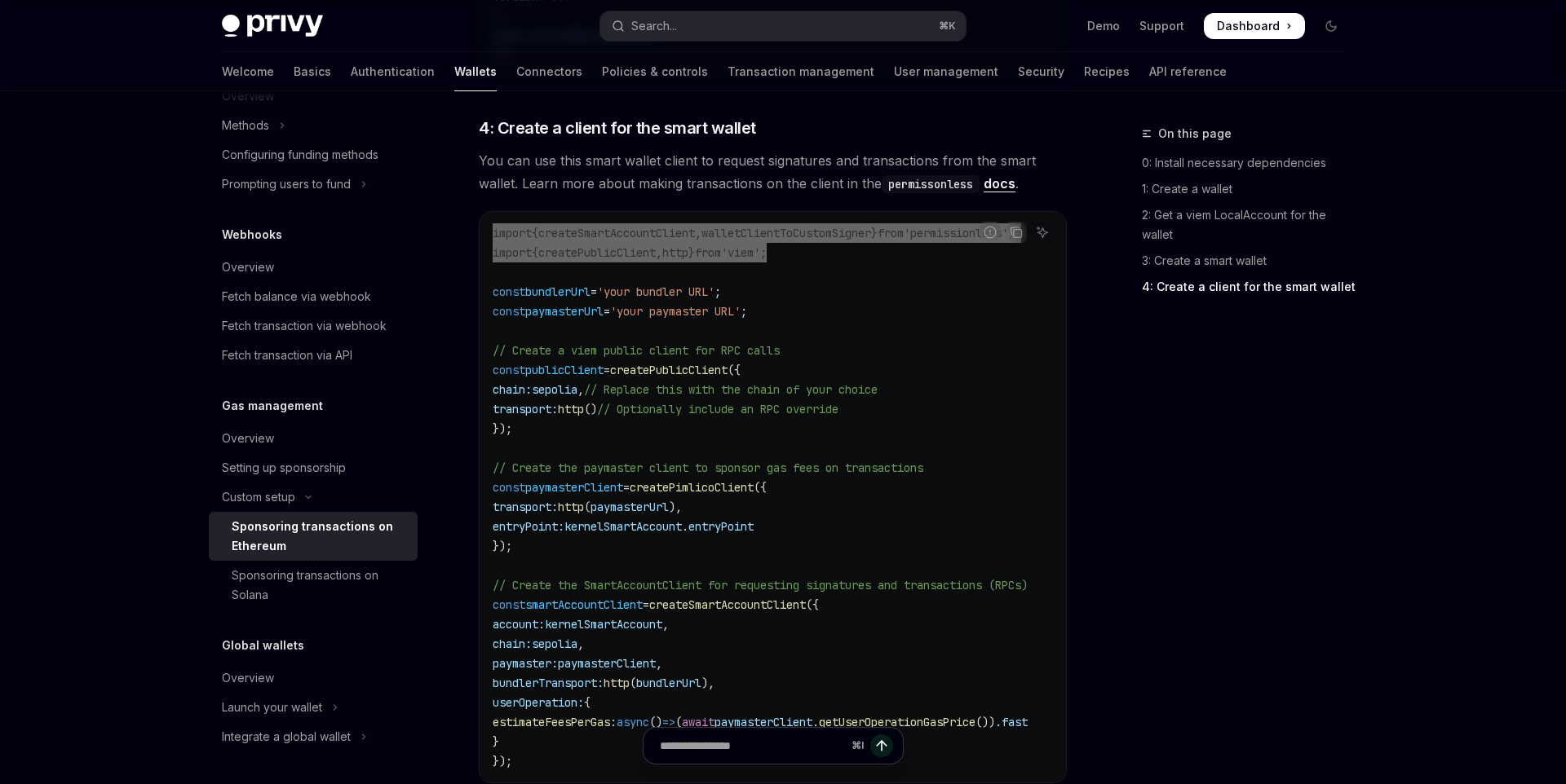
scroll to position [2100, 0]
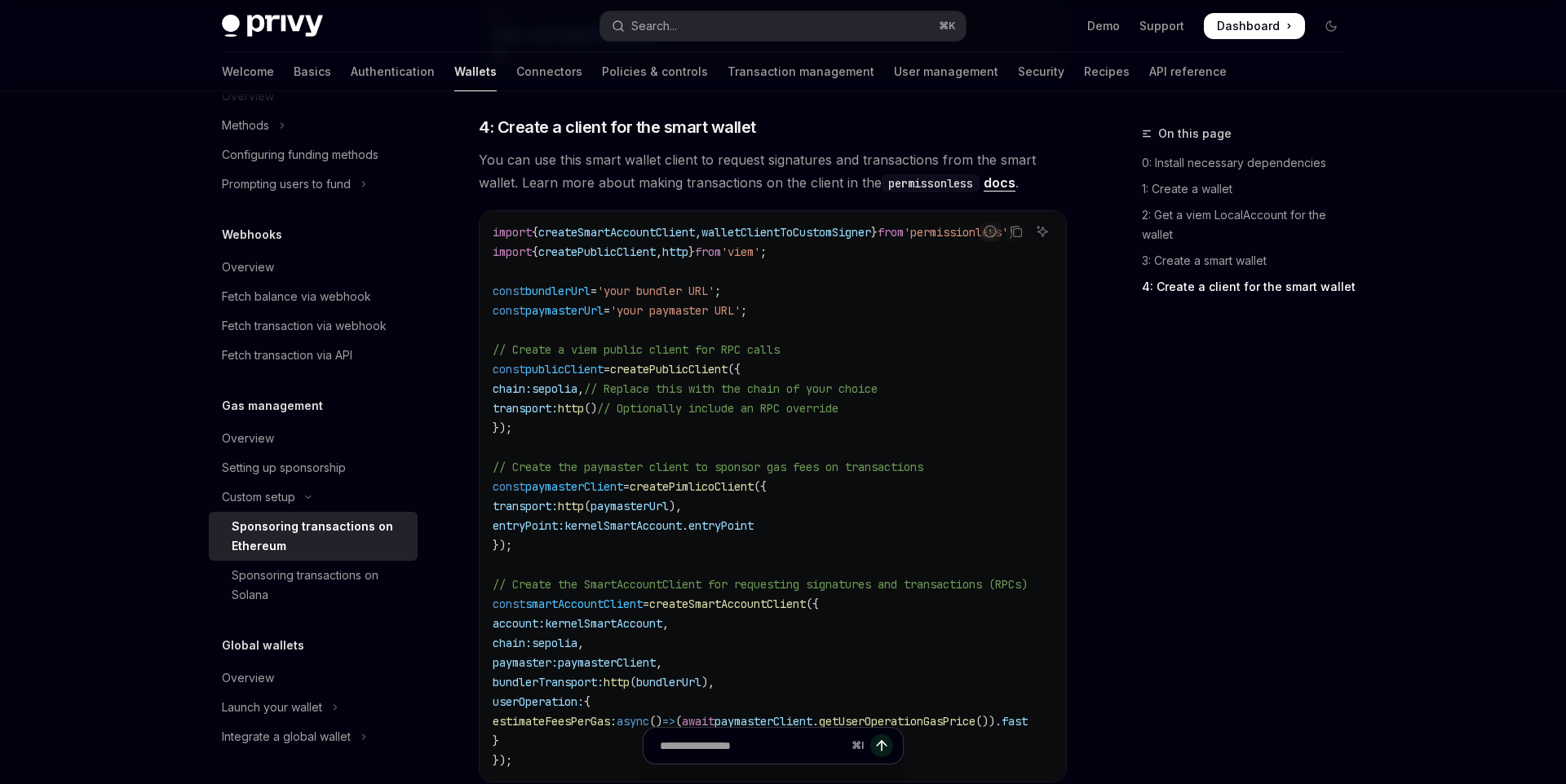
click at [706, 446] on code "import { createSmartAccountClient , walletClientToCustomSigner } from 'permissi…" at bounding box center [780, 496] width 574 height 548
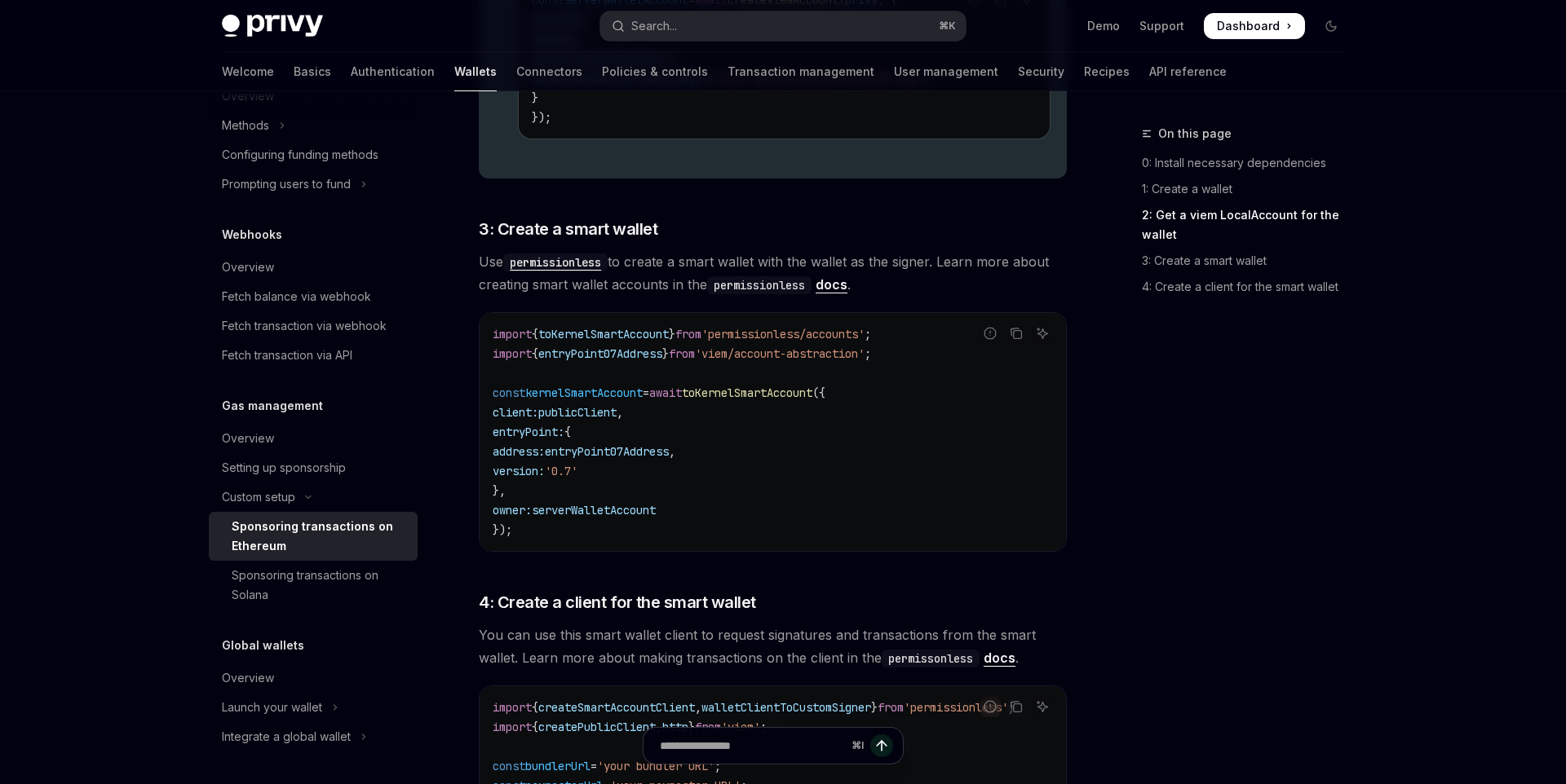
scroll to position [1589, 0]
